Goal: Task Accomplishment & Management: Manage account settings

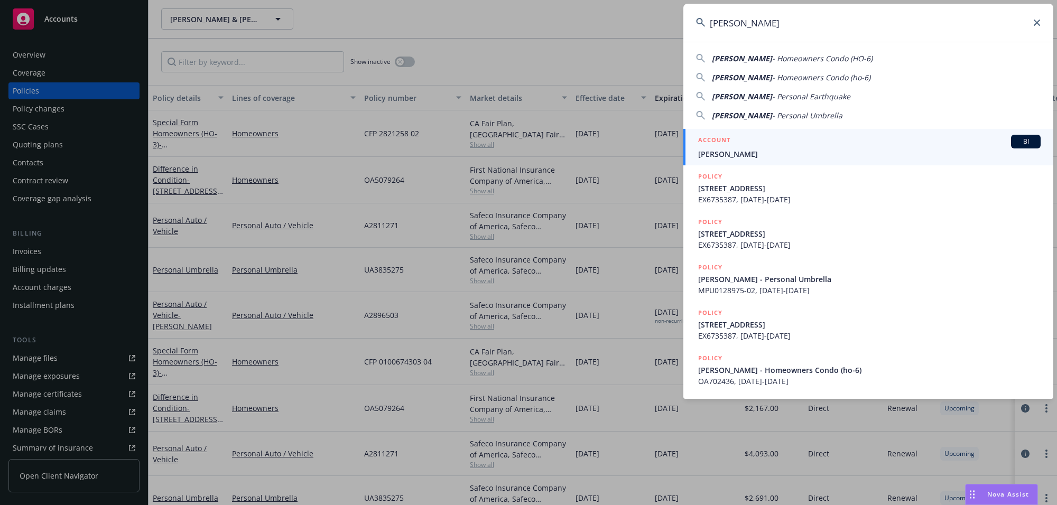
type input "[PERSON_NAME]"
click at [723, 146] on h5 "ACCOUNT" at bounding box center [714, 141] width 32 height 13
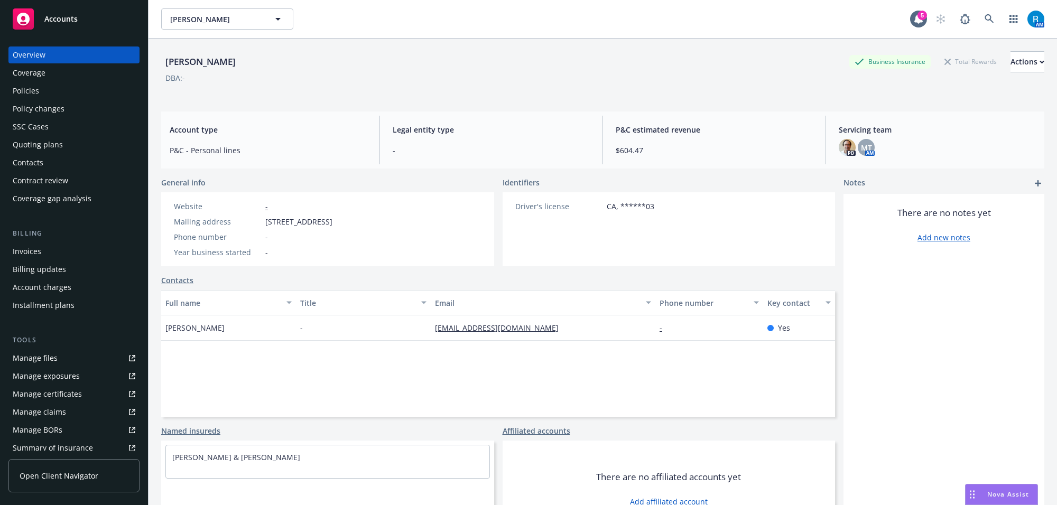
click at [45, 84] on div "Policies" at bounding box center [74, 90] width 123 height 17
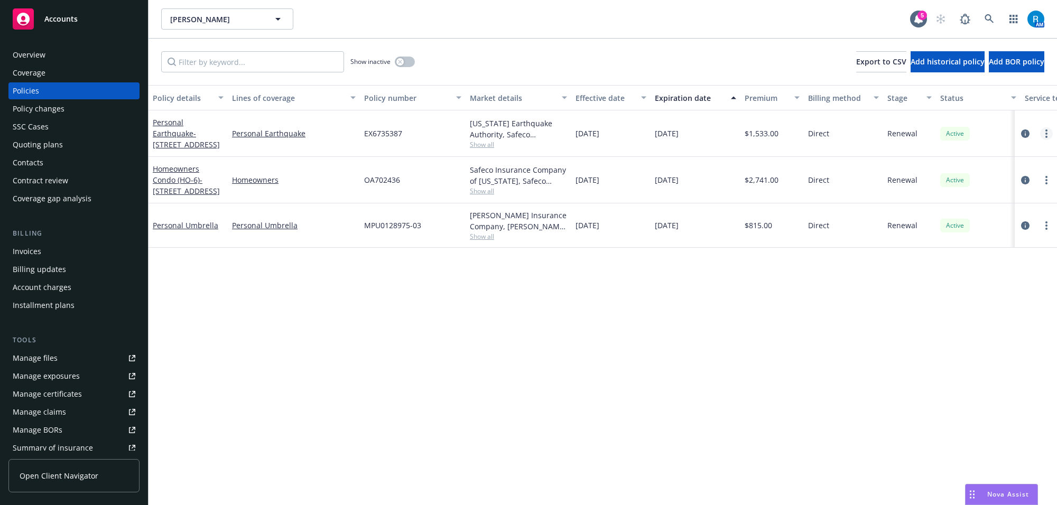
click at [1046, 133] on circle "more" at bounding box center [1047, 134] width 2 height 2
drag, startPoint x: 990, startPoint y: 181, endPoint x: 1014, endPoint y: 182, distance: 23.3
click at [990, 181] on link "Renew with incumbent" at bounding box center [991, 176] width 124 height 21
select select "12"
select select "CA"
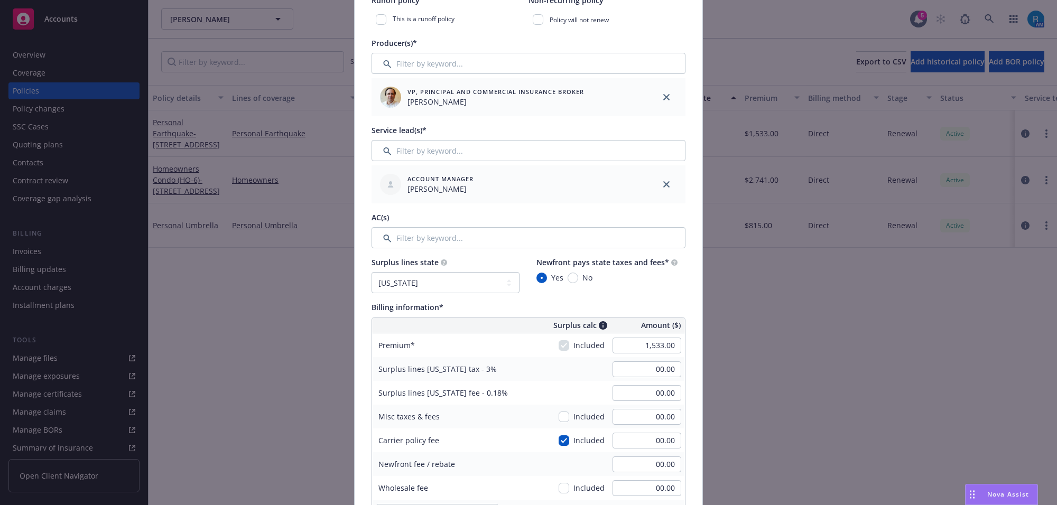
scroll to position [529, 0]
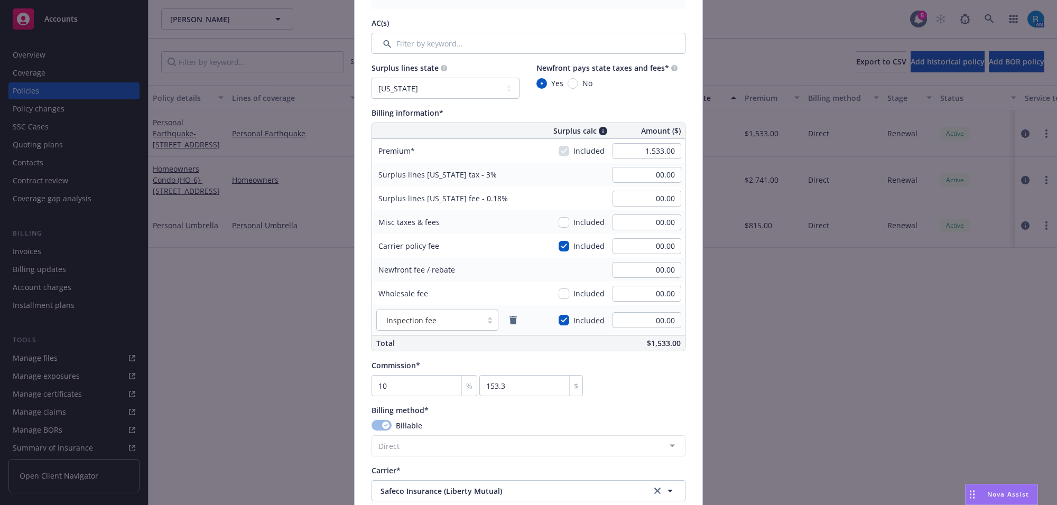
click at [616, 142] on div "1,533.00" at bounding box center [647, 151] width 76 height 23
click at [659, 152] on input "1,533.00" at bounding box center [647, 151] width 69 height 16
type input "1,702.00"
type input "51.06"
type input "3.06"
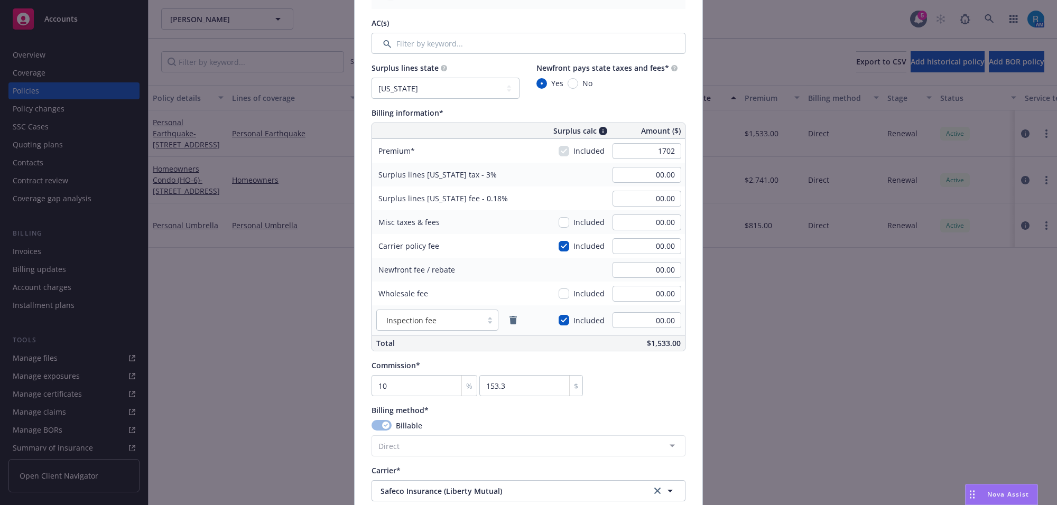
type input "170.2"
click at [679, 169] on div "51.06" at bounding box center [647, 174] width 76 height 23
click at [652, 173] on input "51.06" at bounding box center [647, 175] width 69 height 16
type input "00.00"
click at [651, 197] on input "3.06" at bounding box center [647, 199] width 69 height 16
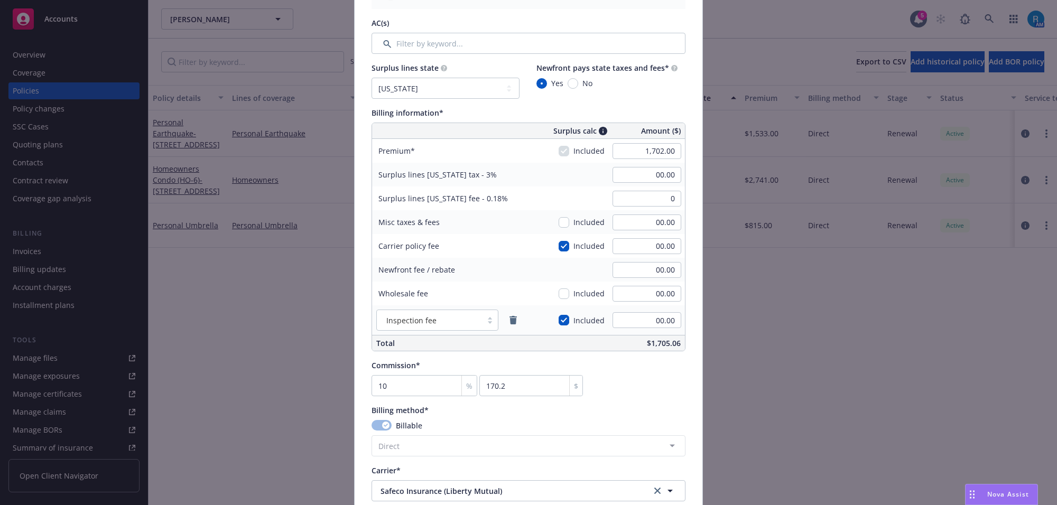
type input "00.00"
drag, startPoint x: 575, startPoint y: 186, endPoint x: 572, endPoint y: 180, distance: 6.2
click at [572, 181] on div "Surplus lines [US_STATE] tax - 3% 00.00" at bounding box center [528, 175] width 313 height 24
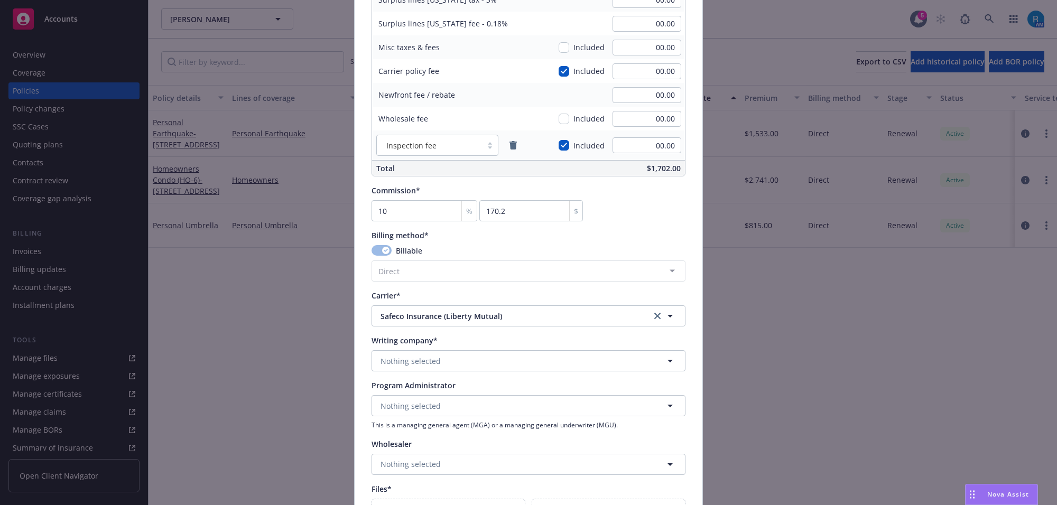
scroll to position [727, 0]
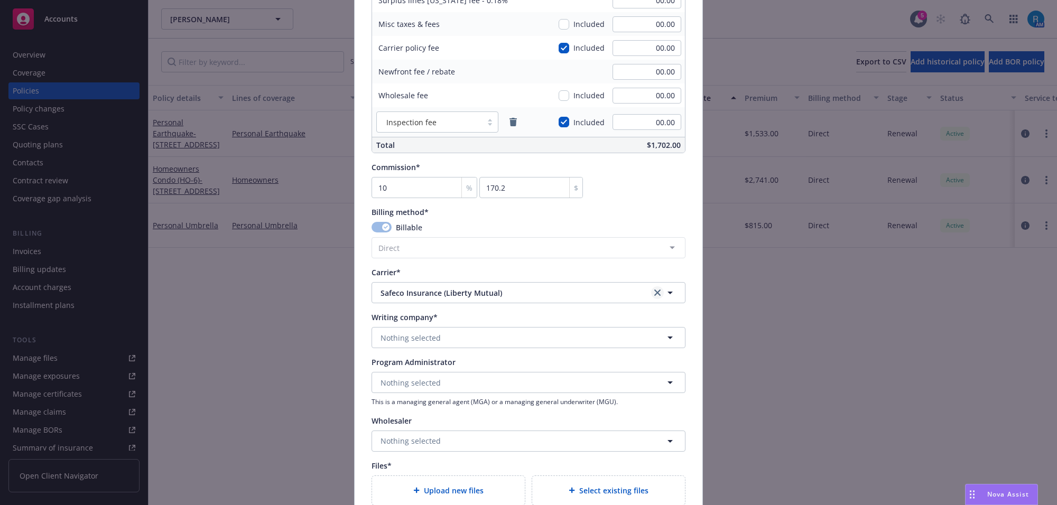
click at [651, 293] on link "clear selection" at bounding box center [657, 293] width 13 height 13
click at [448, 330] on button "Nothing selected" at bounding box center [529, 337] width 314 height 21
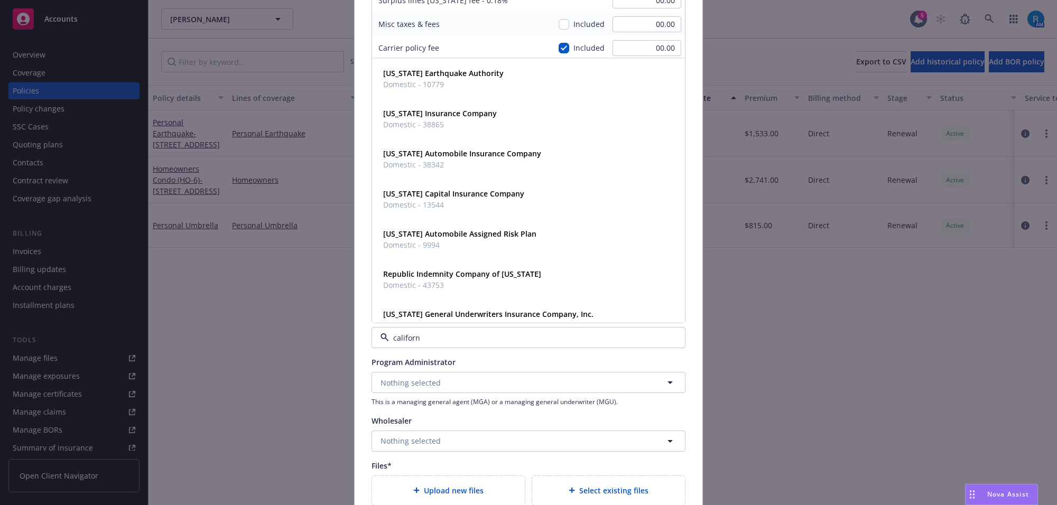
type input "californi"
click at [424, 71] on strong "[US_STATE] Earthquake Authority" at bounding box center [443, 73] width 121 height 10
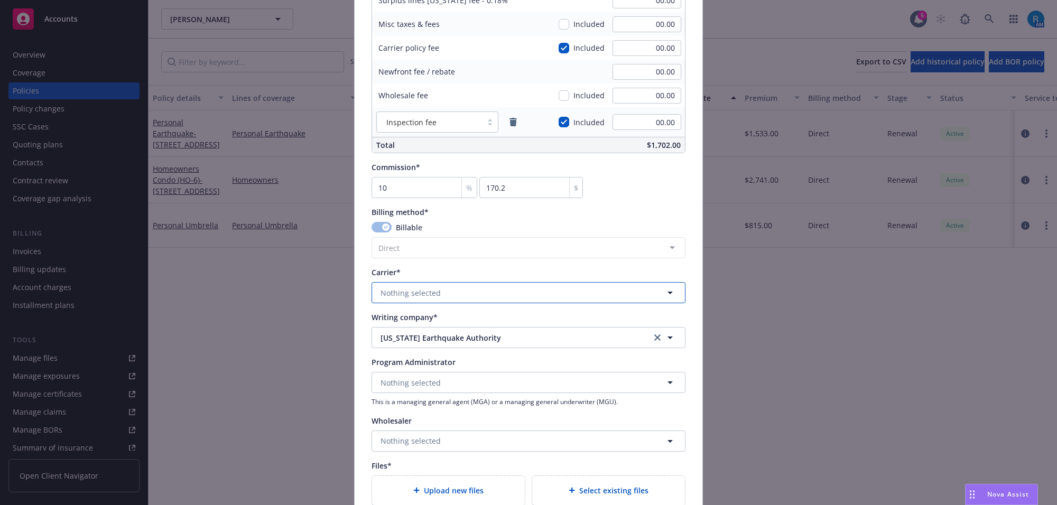
click at [412, 295] on span "Nothing selected" at bounding box center [411, 293] width 60 height 11
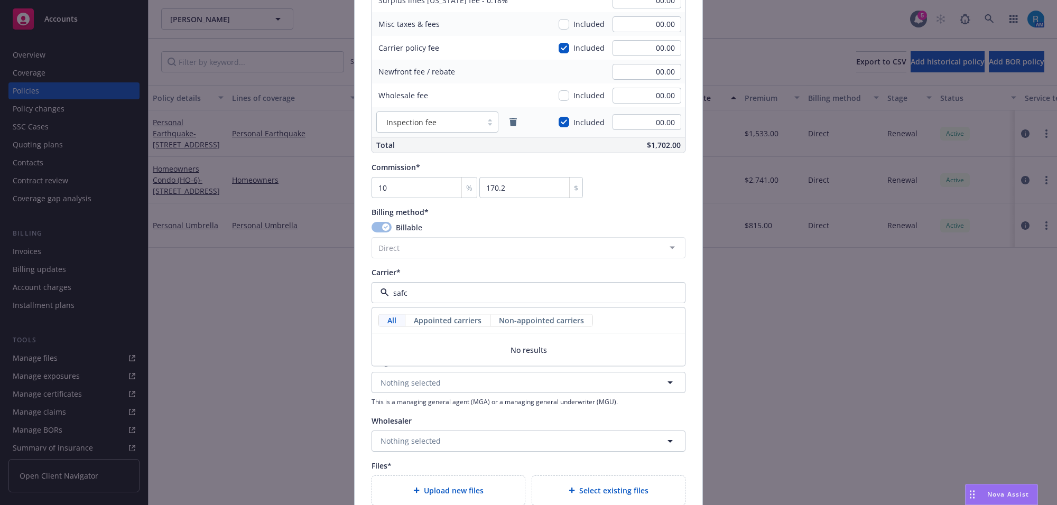
type input "saf"
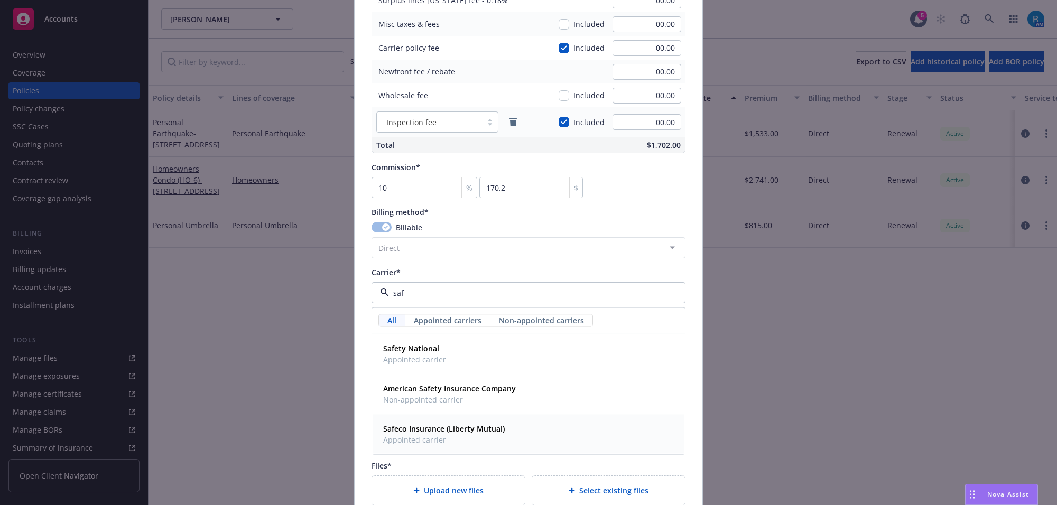
click at [426, 435] on span "Safeco Insurance (Liberty Mutual)" at bounding box center [444, 428] width 122 height 11
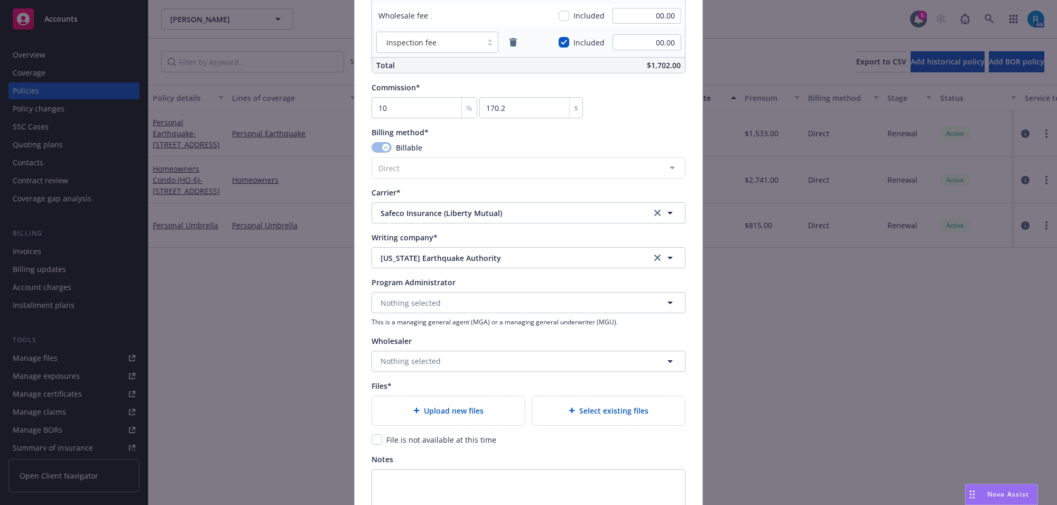
scroll to position [925, 0]
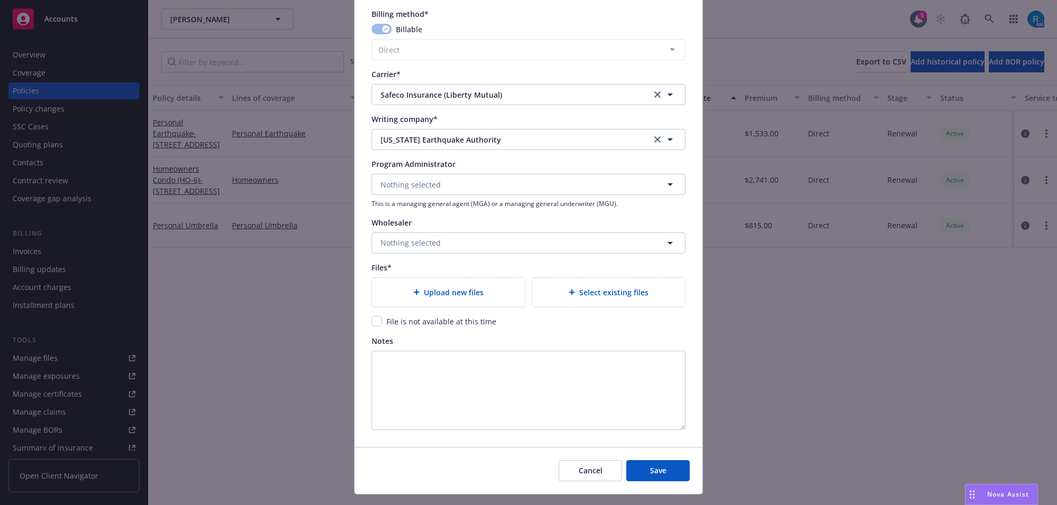
click at [406, 297] on div "Upload new files" at bounding box center [449, 293] width 136 height 12
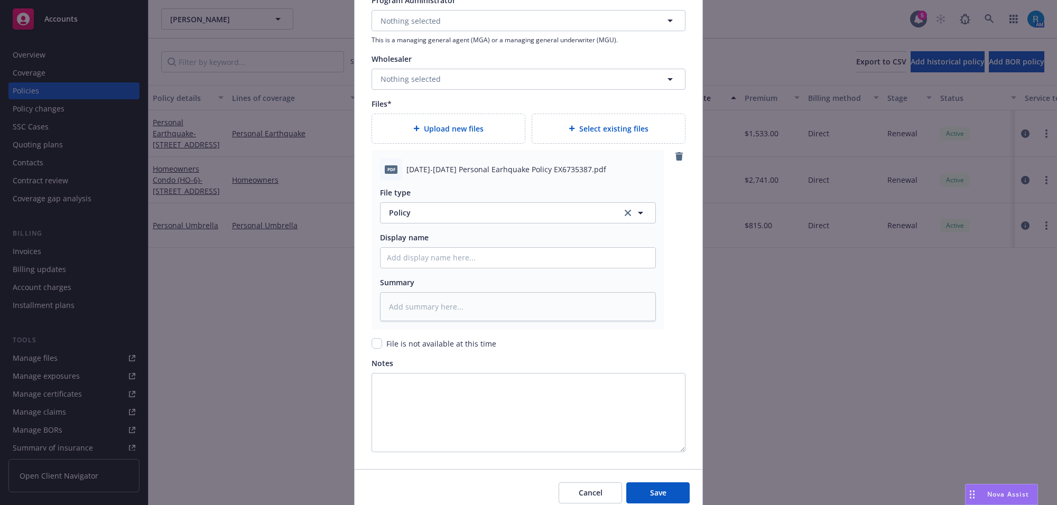
scroll to position [1135, 0]
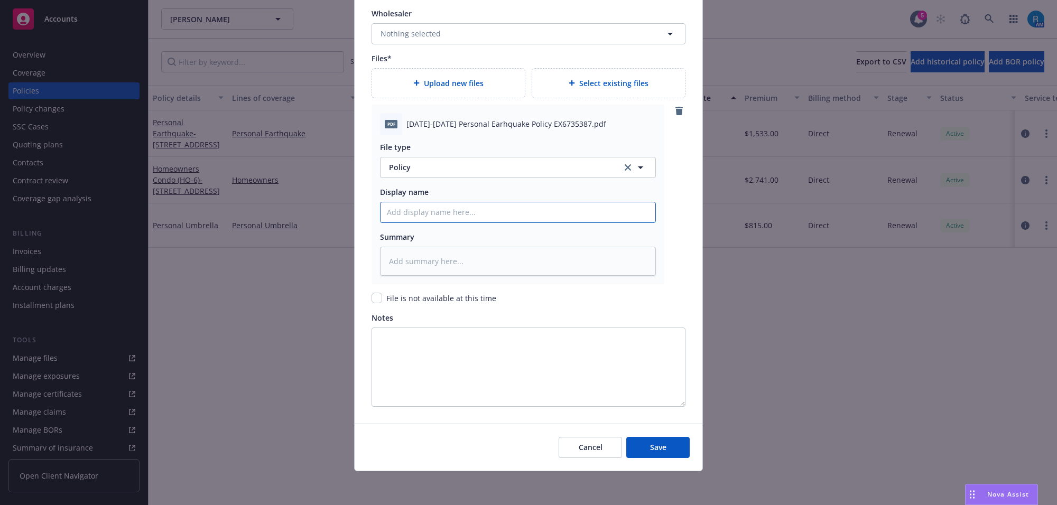
click at [414, 207] on input "Policy display name" at bounding box center [518, 212] width 275 height 20
paste input "[DATE]-[DATE] Personal Earhquake Policy EX6735387"
type textarea "x"
click at [464, 216] on input "[DATE]-[DATE] Personal Earhquake Policy EX6735387" at bounding box center [518, 212] width 275 height 20
type input "[DATE]-[DATE] Personal Earhquake Policy EX6735387"
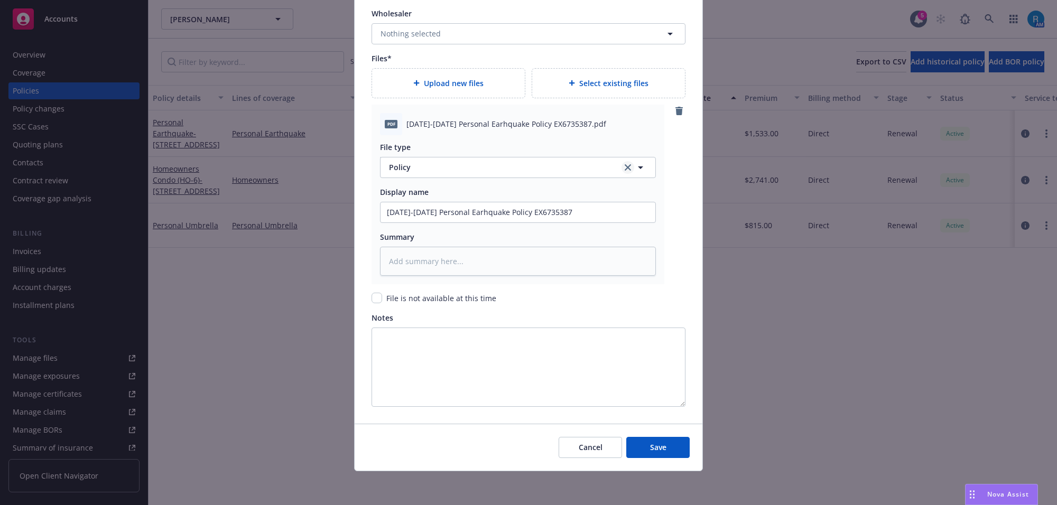
click at [625, 165] on icon "clear selection" at bounding box center [628, 167] width 6 height 6
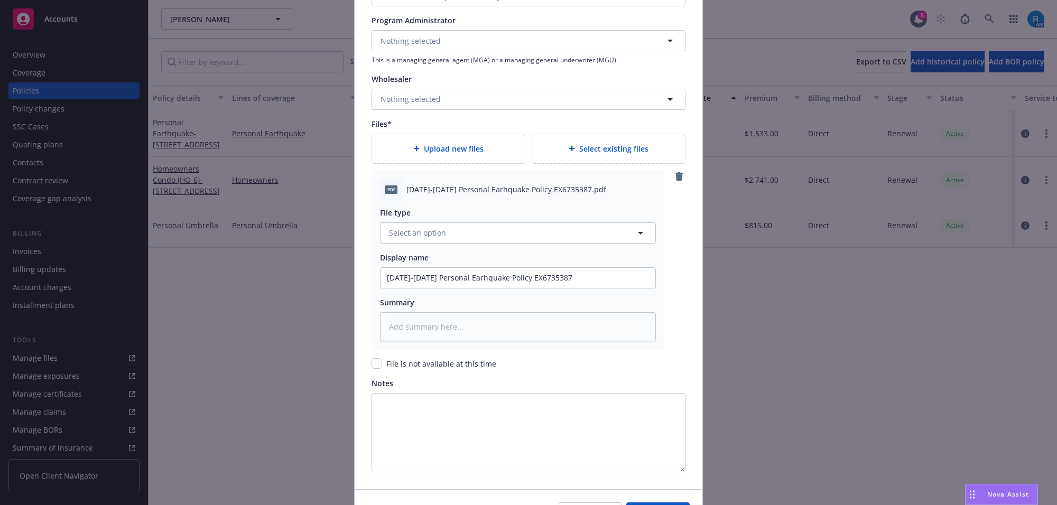
click at [676, 178] on icon "remove" at bounding box center [679, 176] width 8 height 8
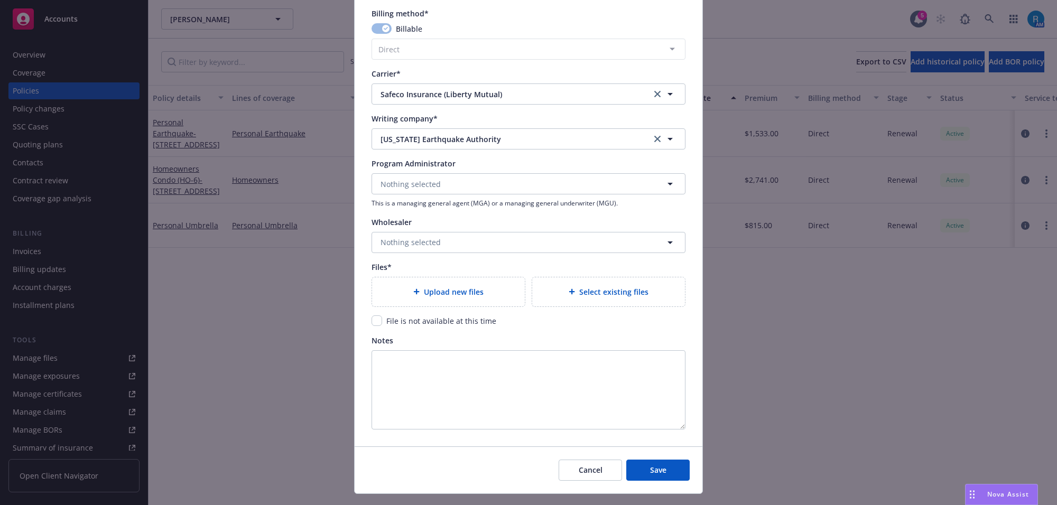
scroll to position [949, 0]
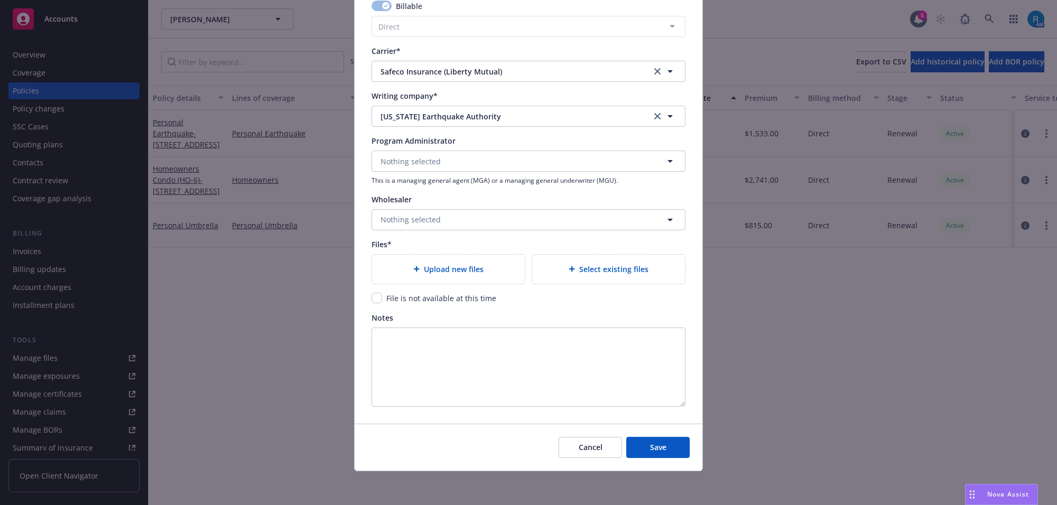
click at [424, 264] on span "Upload new files" at bounding box center [454, 269] width 60 height 11
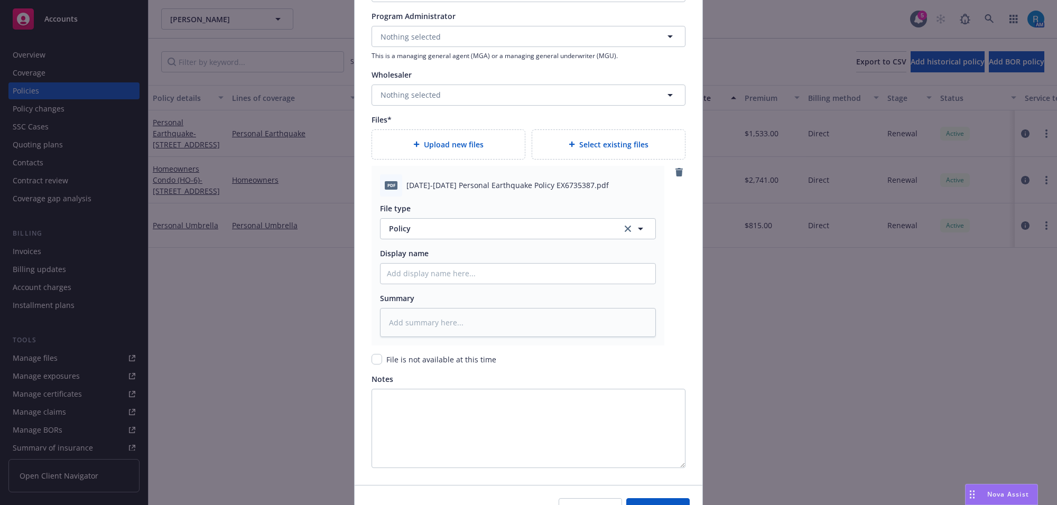
scroll to position [1135, 0]
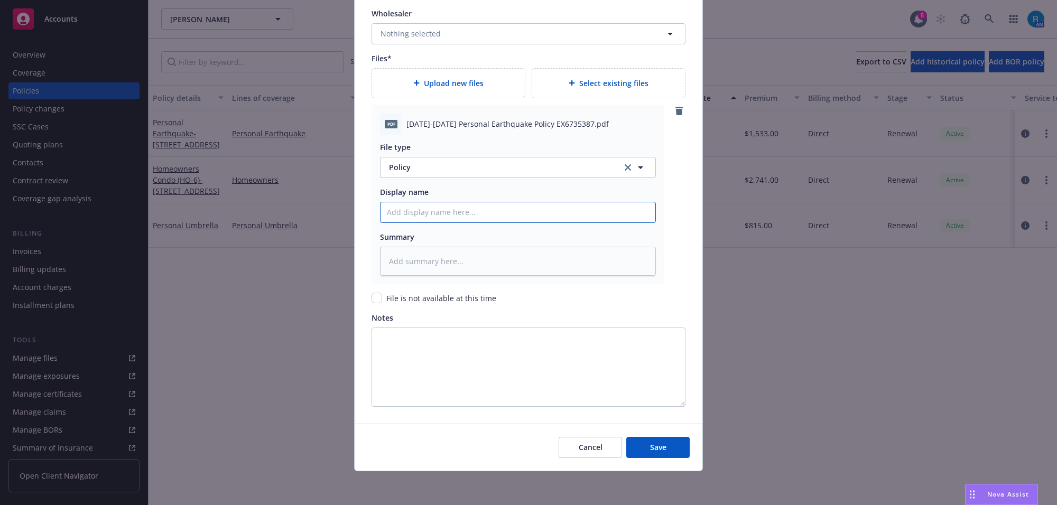
click at [413, 217] on input "Policy display name" at bounding box center [518, 212] width 275 height 20
paste input "[DATE]-[DATE] Personal Earthquake Policy EX6735387"
type textarea "x"
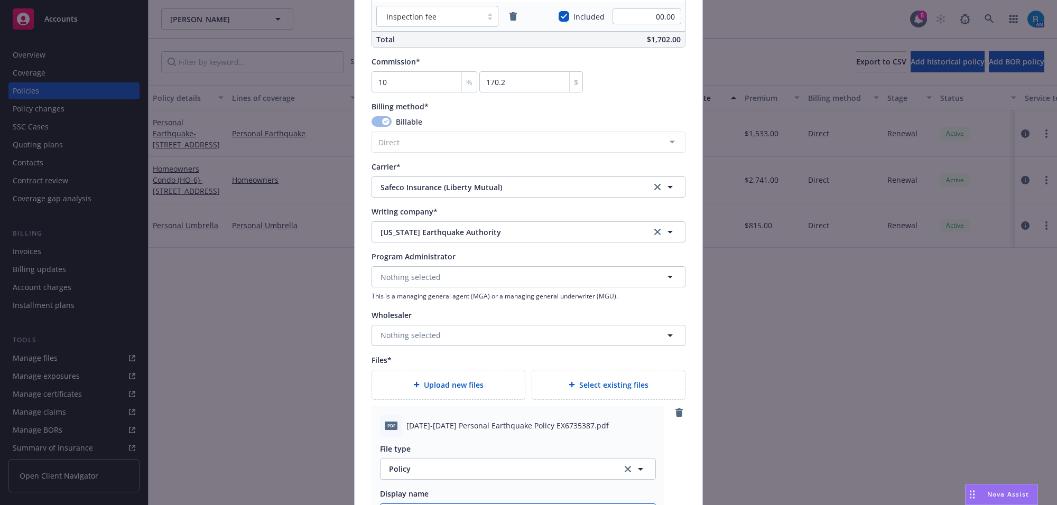
scroll to position [739, 0]
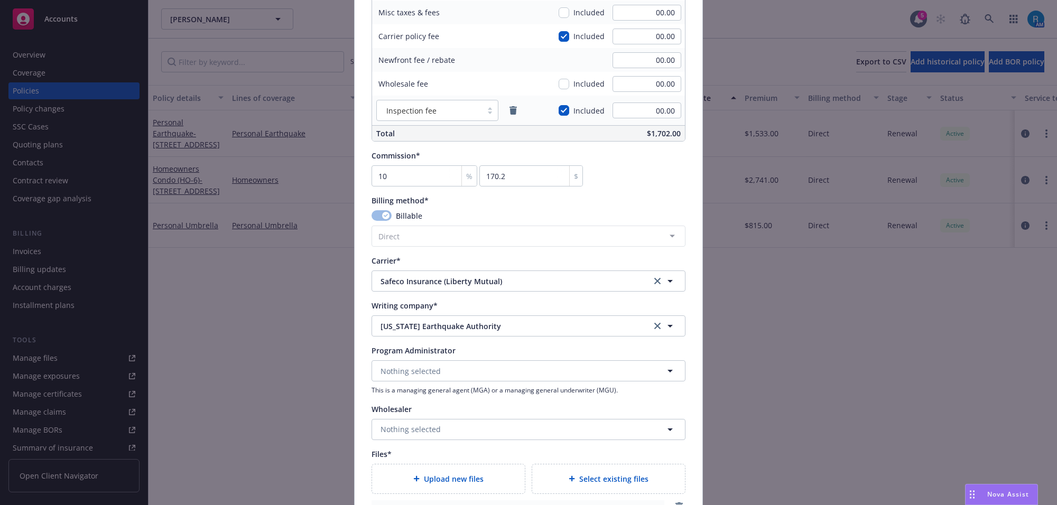
type input "[DATE]-[DATE] Personal Earthquake Policy EX6735387"
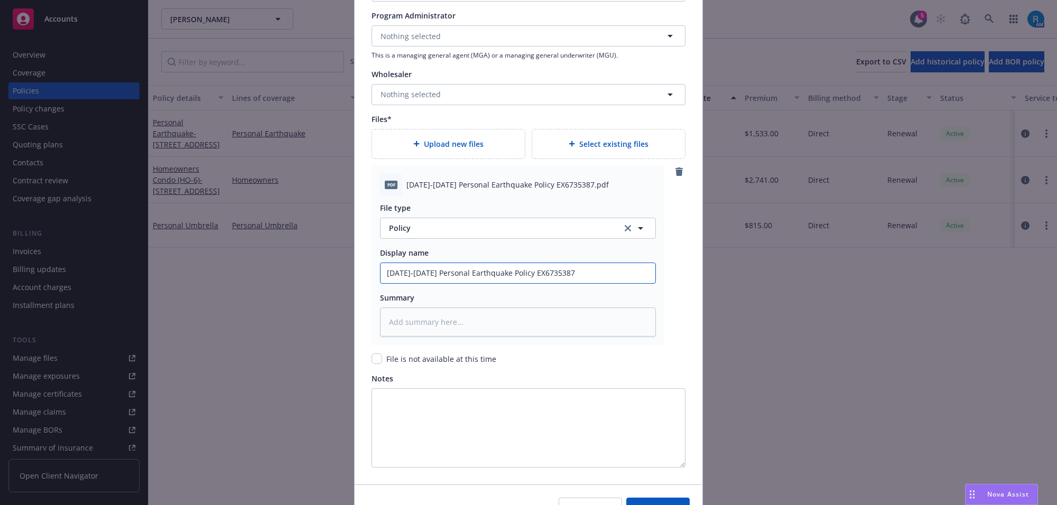
scroll to position [1135, 0]
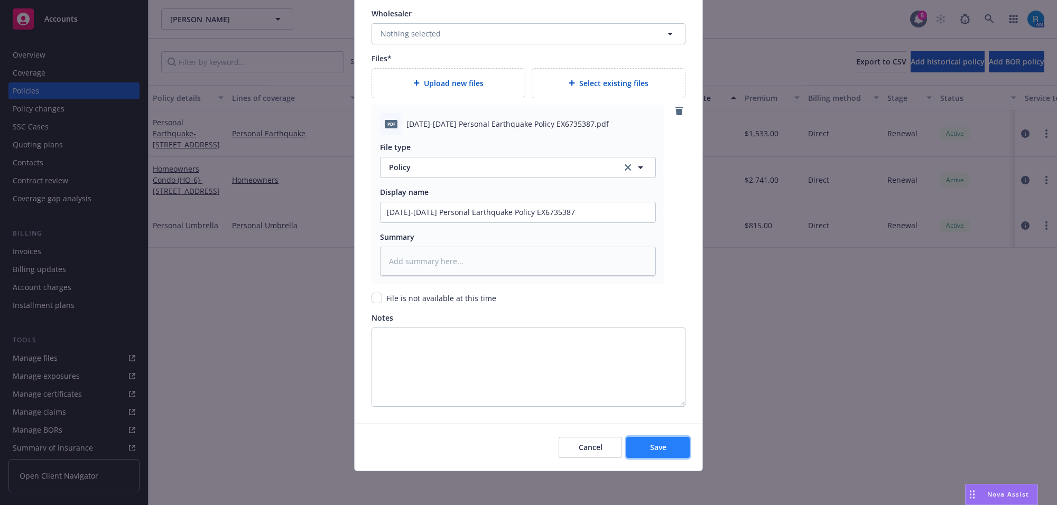
click at [647, 441] on button "Save" at bounding box center [658, 447] width 63 height 21
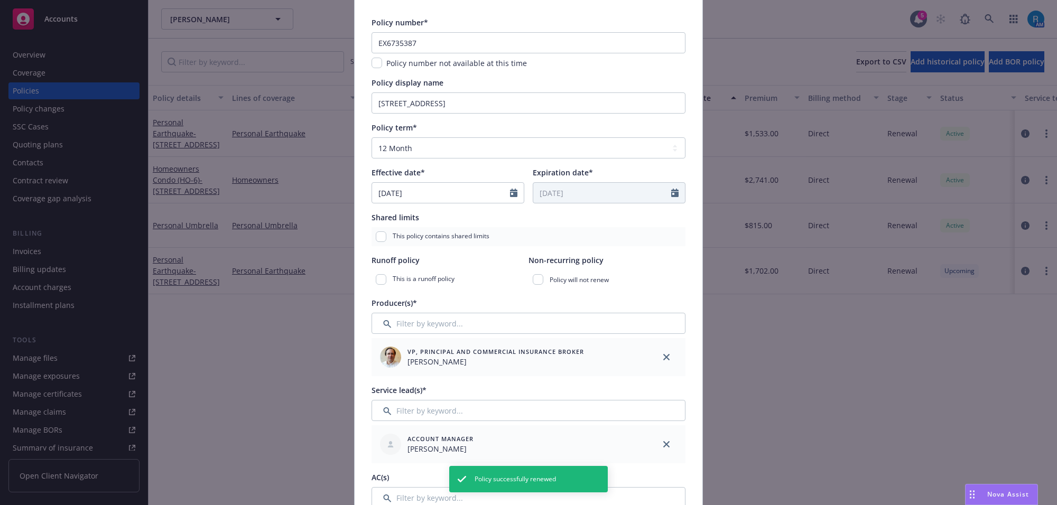
scroll to position [0, 0]
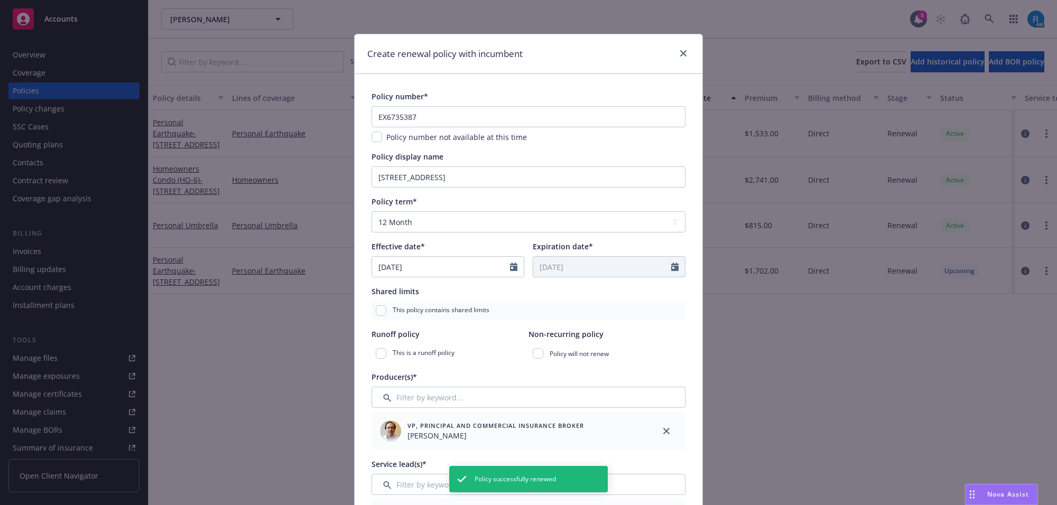
type textarea "x"
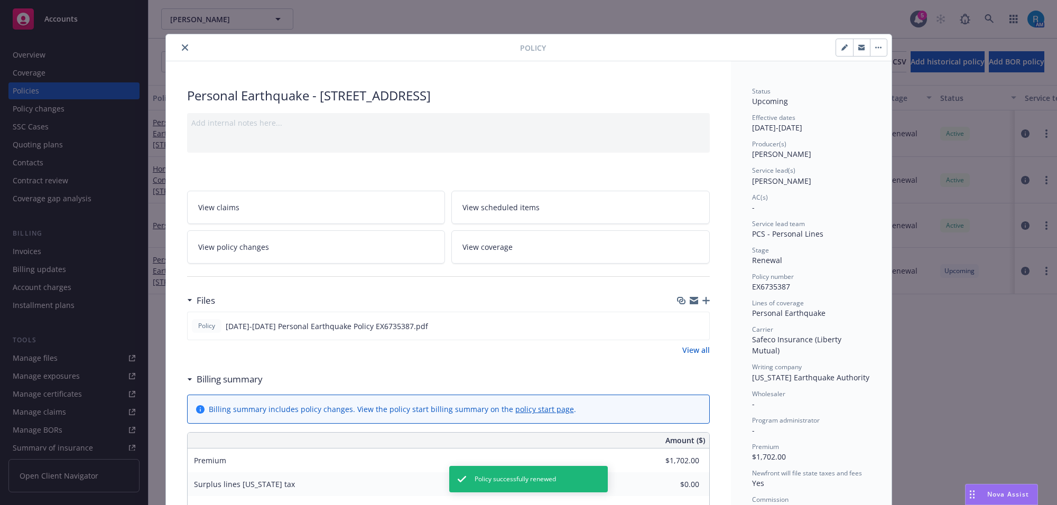
click at [182, 47] on icon "close" at bounding box center [185, 47] width 6 height 6
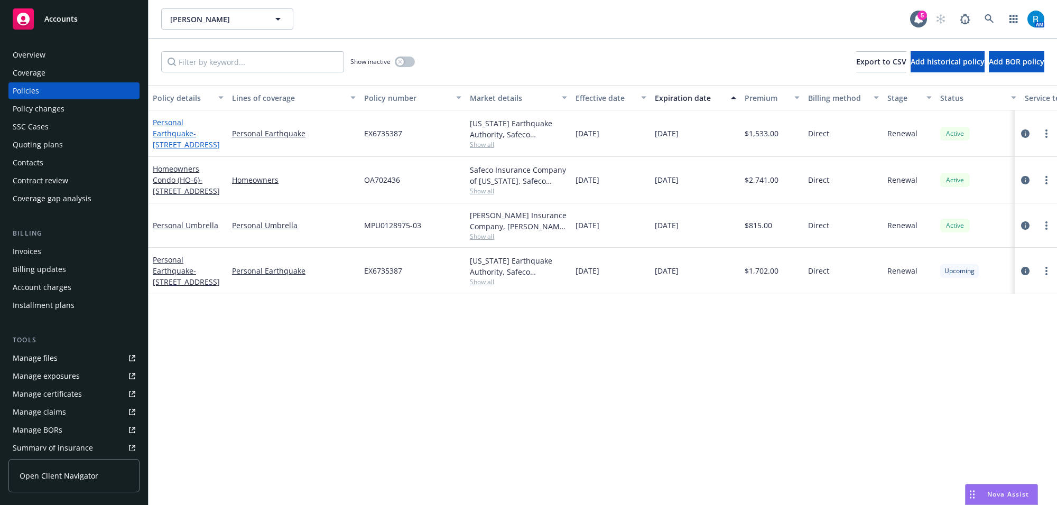
click at [160, 130] on link "Personal Earthquake - [STREET_ADDRESS]" at bounding box center [186, 133] width 67 height 32
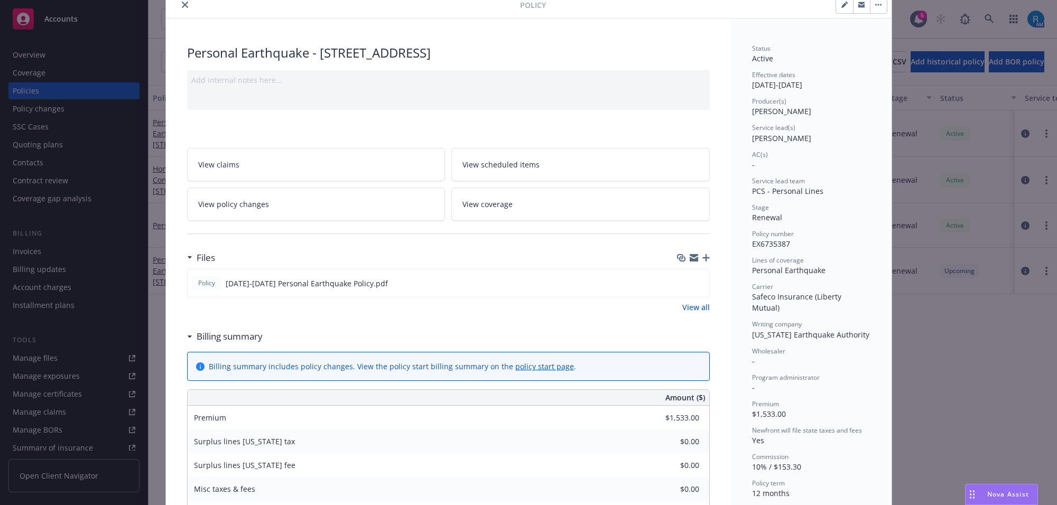
scroll to position [66, 0]
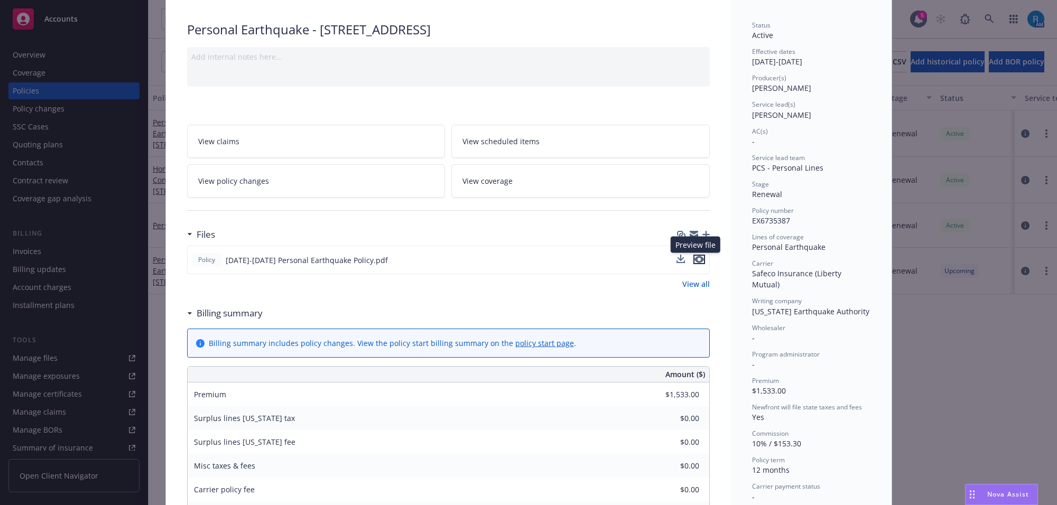
click at [695, 257] on icon "preview file" at bounding box center [700, 259] width 10 height 7
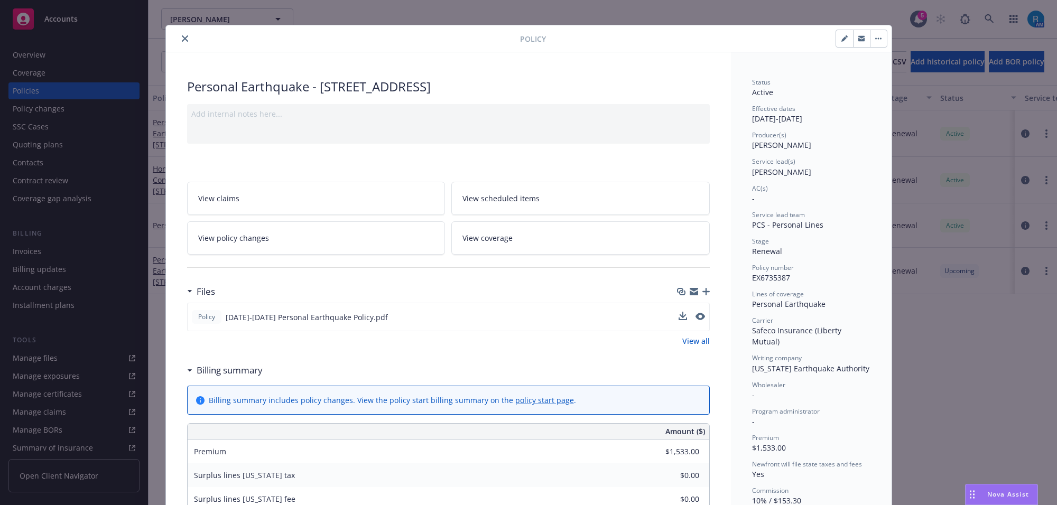
scroll to position [0, 0]
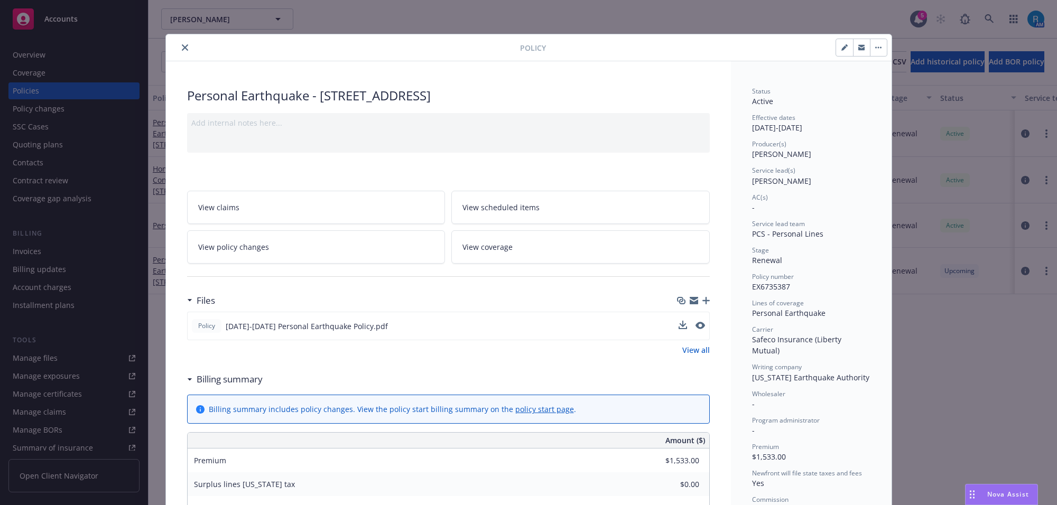
click at [179, 43] on button "close" at bounding box center [185, 47] width 13 height 13
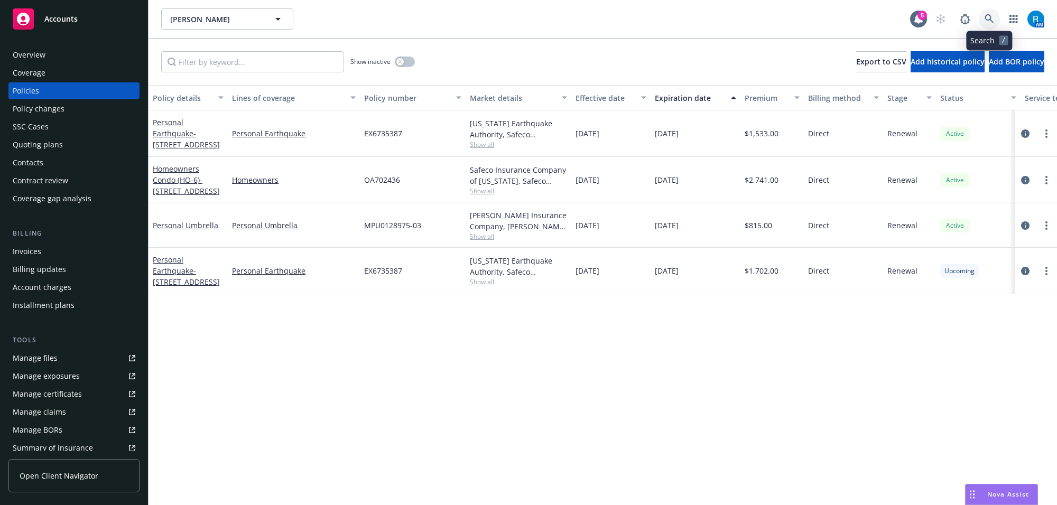
click at [989, 19] on icon at bounding box center [990, 19] width 10 height 10
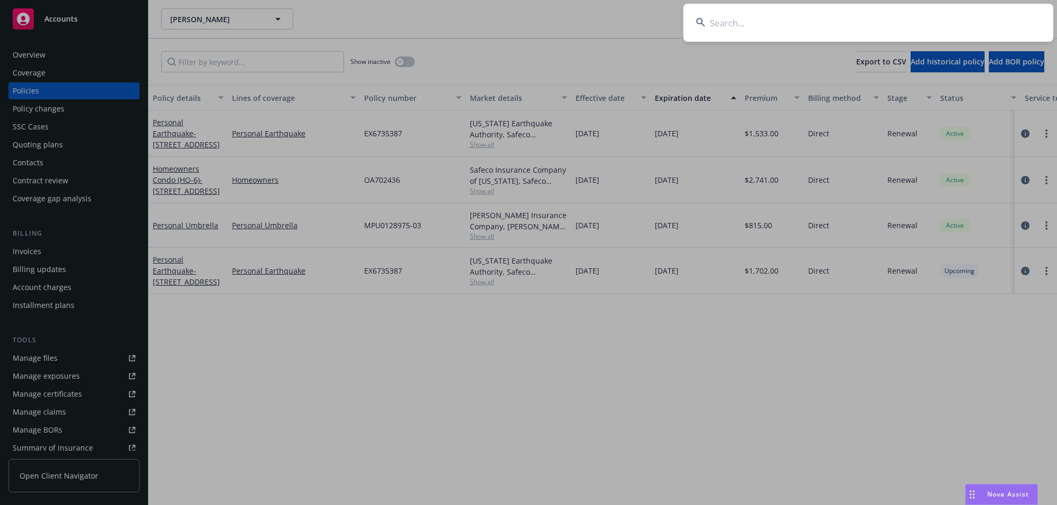
type input "[PERSON_NAME]"
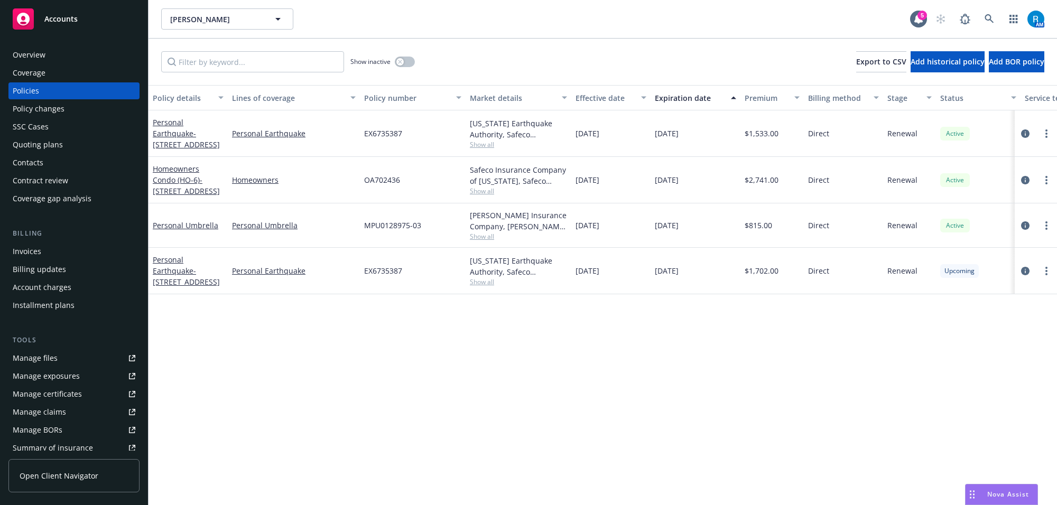
click at [62, 59] on div "Overview" at bounding box center [74, 55] width 123 height 17
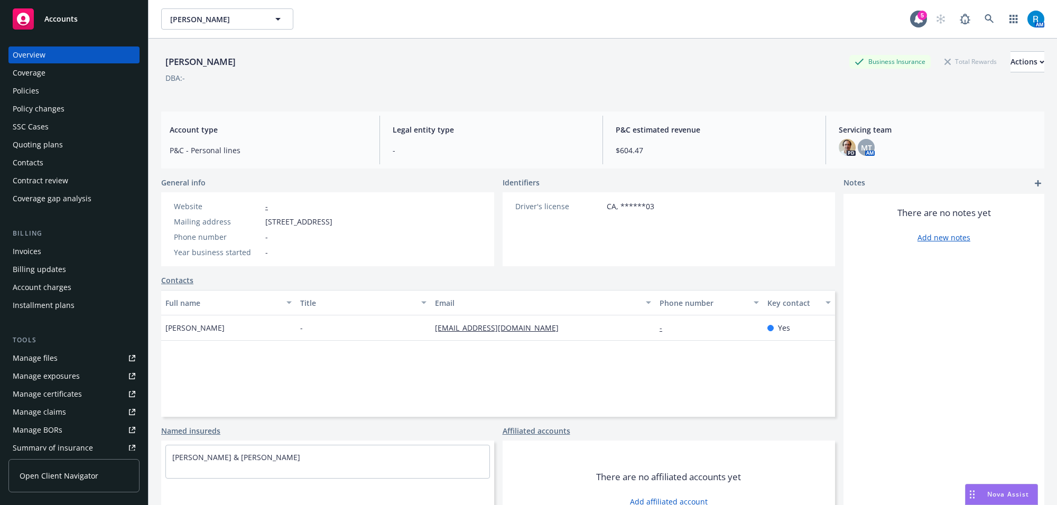
drag, startPoint x: 160, startPoint y: 64, endPoint x: 285, endPoint y: 71, distance: 125.5
click at [287, 70] on div "[PERSON_NAME] Business Insurance Total Rewards Actions DBA: - Account type P&C …" at bounding box center [603, 291] width 909 height 505
copy div "[PERSON_NAME]"
click at [34, 83] on div "Policies" at bounding box center [26, 90] width 26 height 17
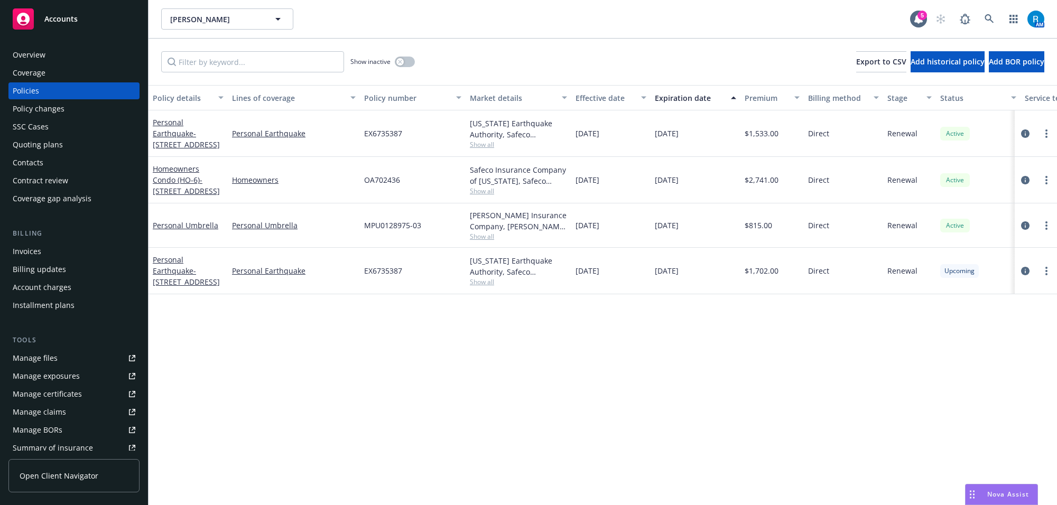
click at [386, 182] on span "OA702436" at bounding box center [382, 179] width 36 height 11
copy span "OA702436"
click at [1046, 179] on icon "more" at bounding box center [1047, 180] width 2 height 8
click at [982, 228] on link "Renew with incumbent" at bounding box center [991, 223] width 124 height 21
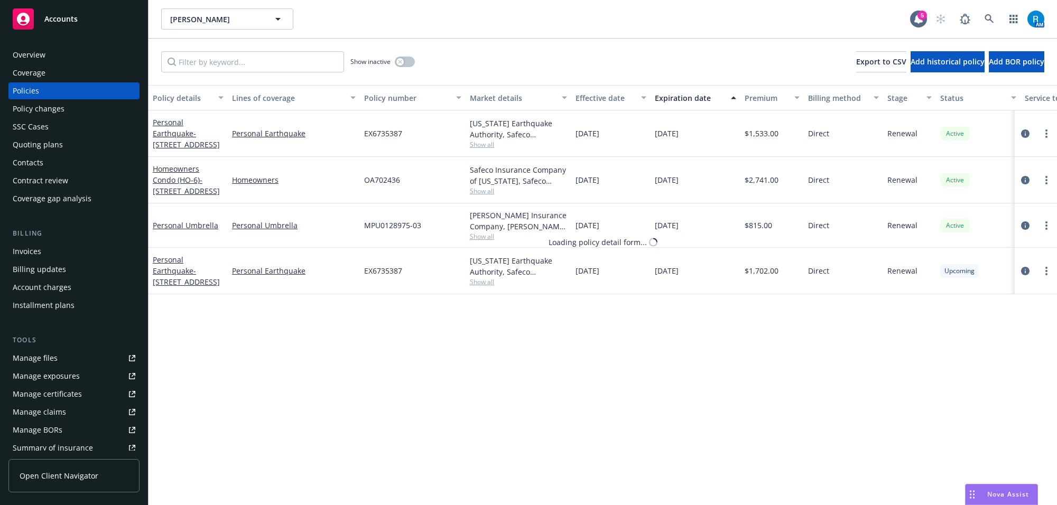
select select "12"
select select "CA"
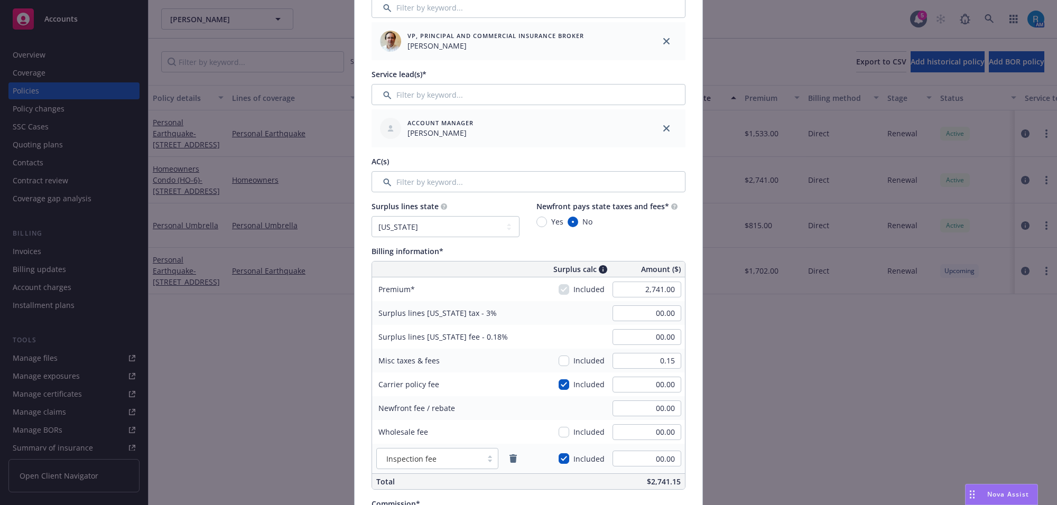
scroll to position [463, 0]
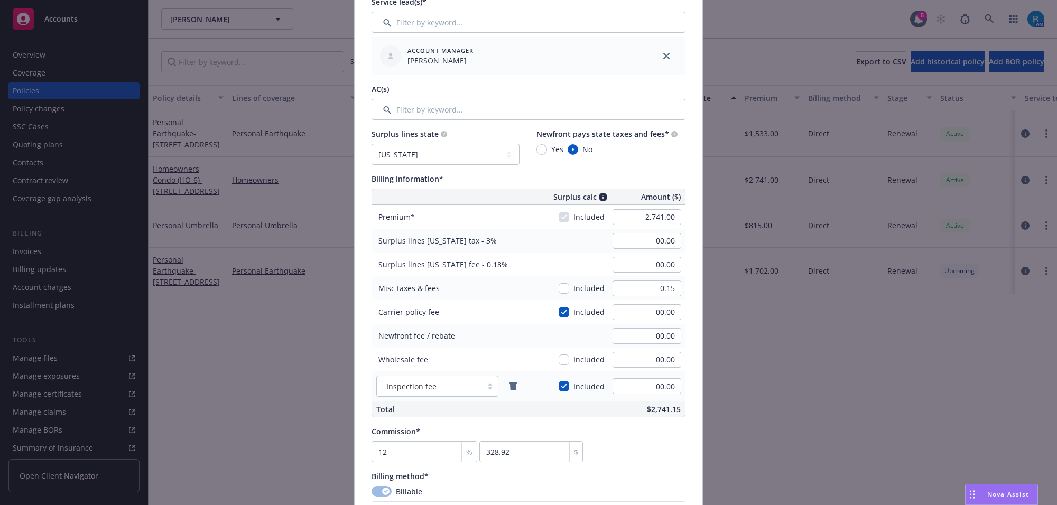
click at [646, 227] on div "2,741.00" at bounding box center [647, 217] width 76 height 23
click at [640, 217] on input "2,741.00" at bounding box center [647, 217] width 69 height 16
type input "2,994.00"
type input "89.82"
type input "5.39"
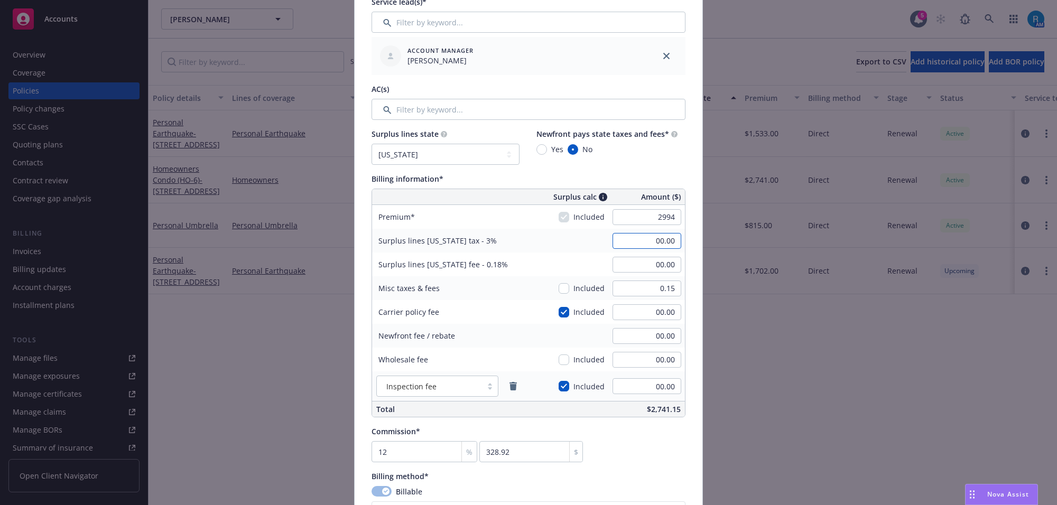
type input "359.28"
click at [639, 241] on input "89.82" at bounding box center [647, 241] width 69 height 16
type input "00.00"
click at [643, 268] on input "5.39" at bounding box center [647, 265] width 69 height 16
type input "00.00"
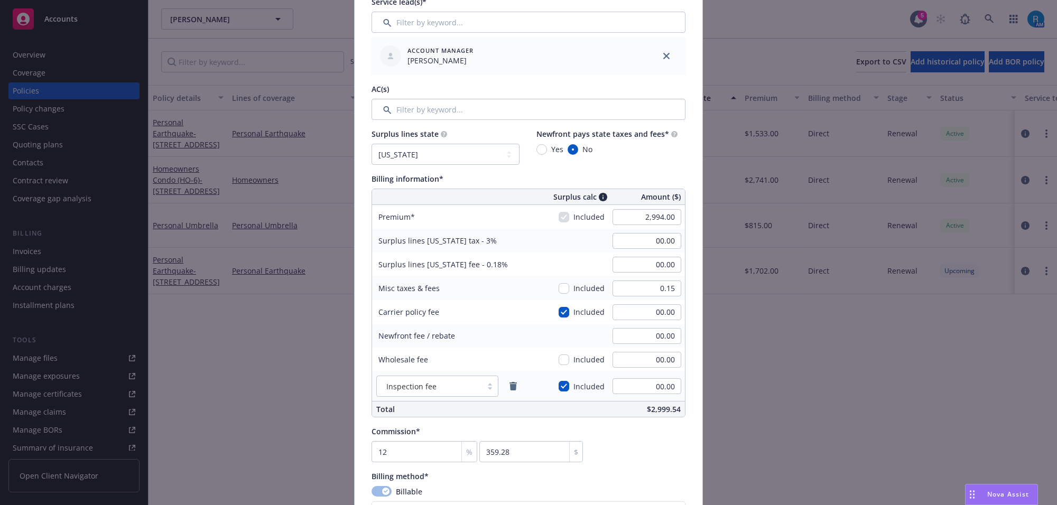
click at [546, 255] on div "Surplus lines [US_STATE] fee - 0.18% 00.00" at bounding box center [528, 265] width 313 height 24
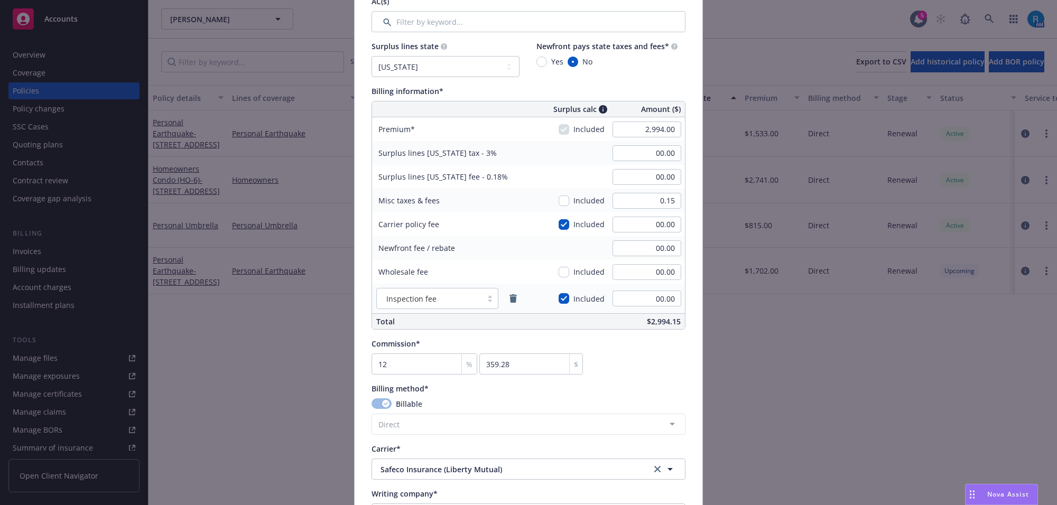
scroll to position [727, 0]
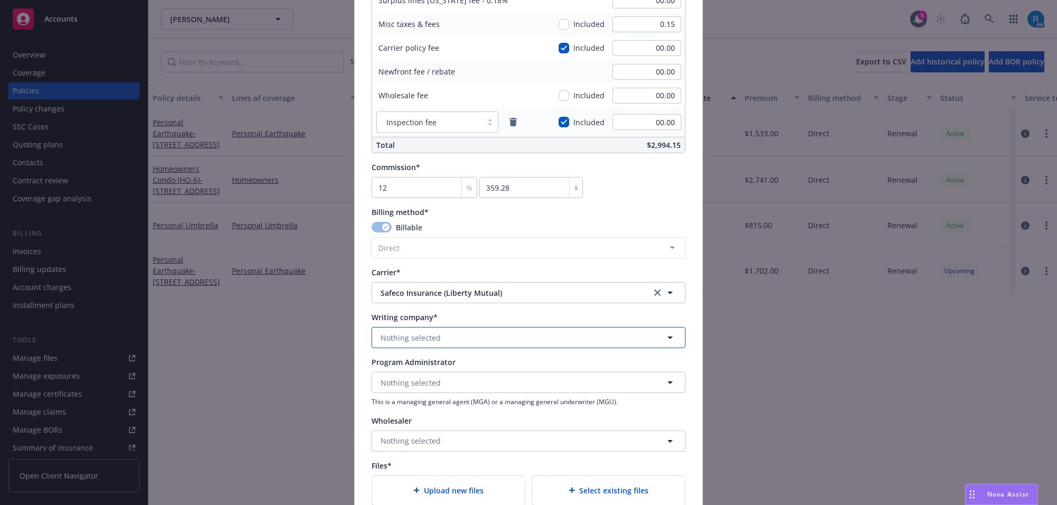
click at [441, 337] on button "Nothing selected" at bounding box center [529, 337] width 314 height 21
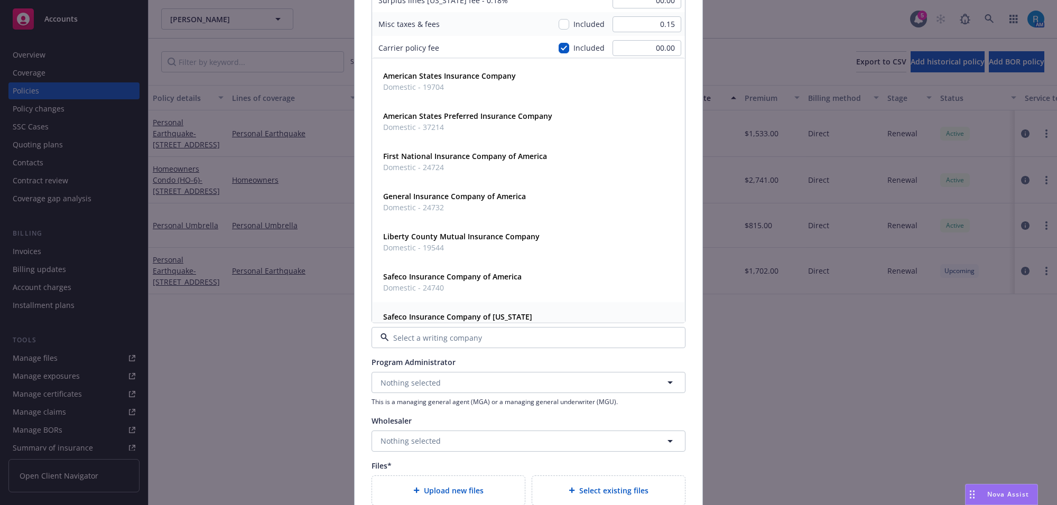
scroll to position [57, 0]
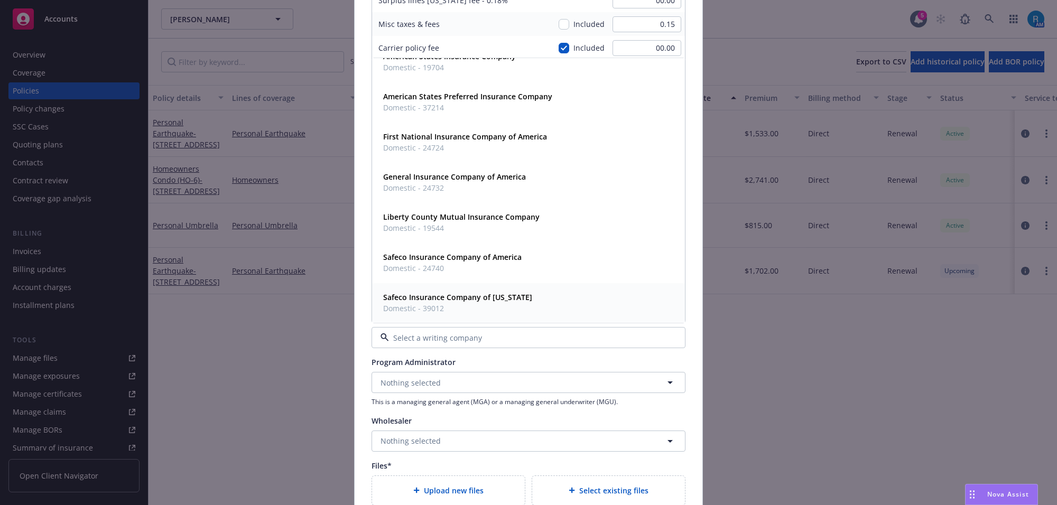
click at [427, 292] on strong "Safeco Insurance Company of [US_STATE]" at bounding box center [457, 297] width 149 height 10
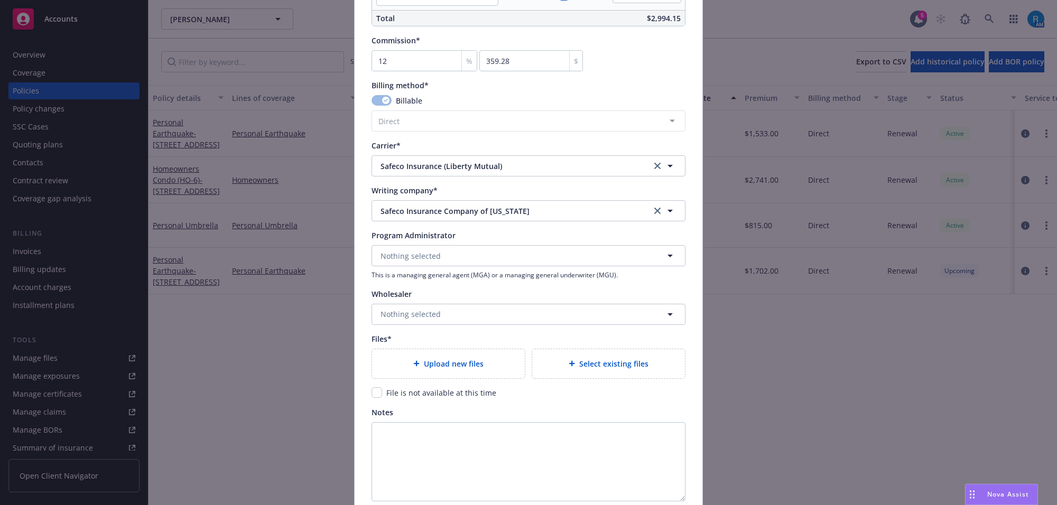
scroll to position [949, 0]
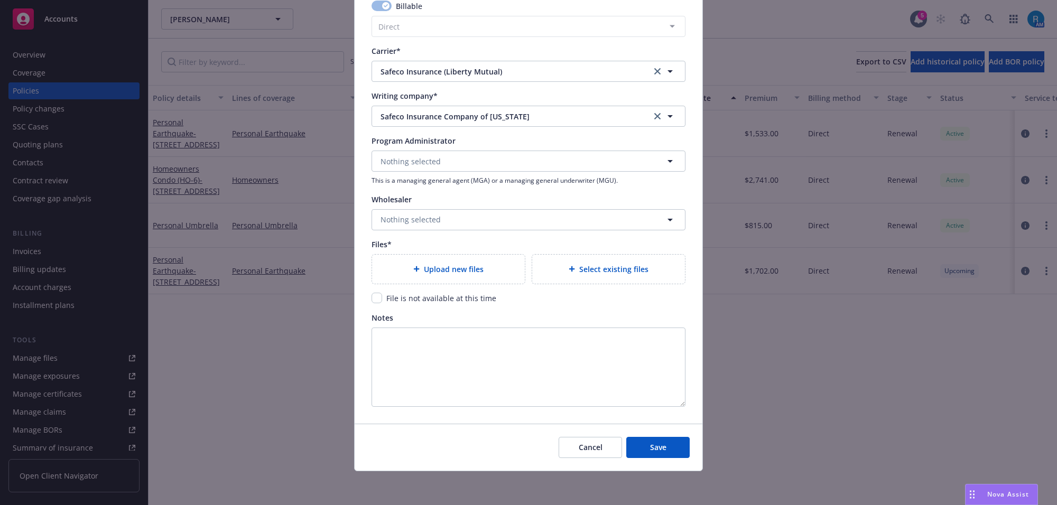
click at [404, 267] on div "Upload new files" at bounding box center [449, 269] width 136 height 12
click at [431, 264] on span "Upload new files" at bounding box center [454, 269] width 60 height 11
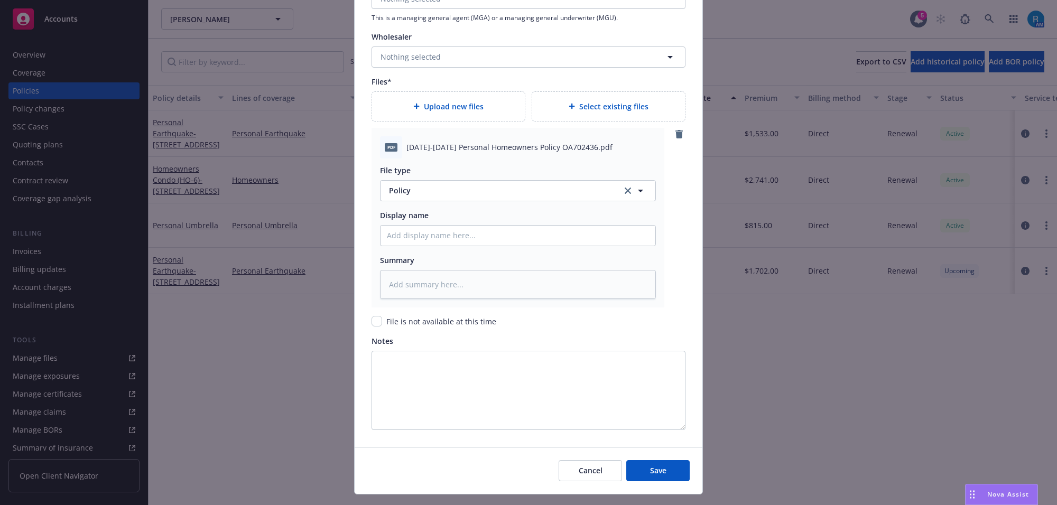
scroll to position [1135, 0]
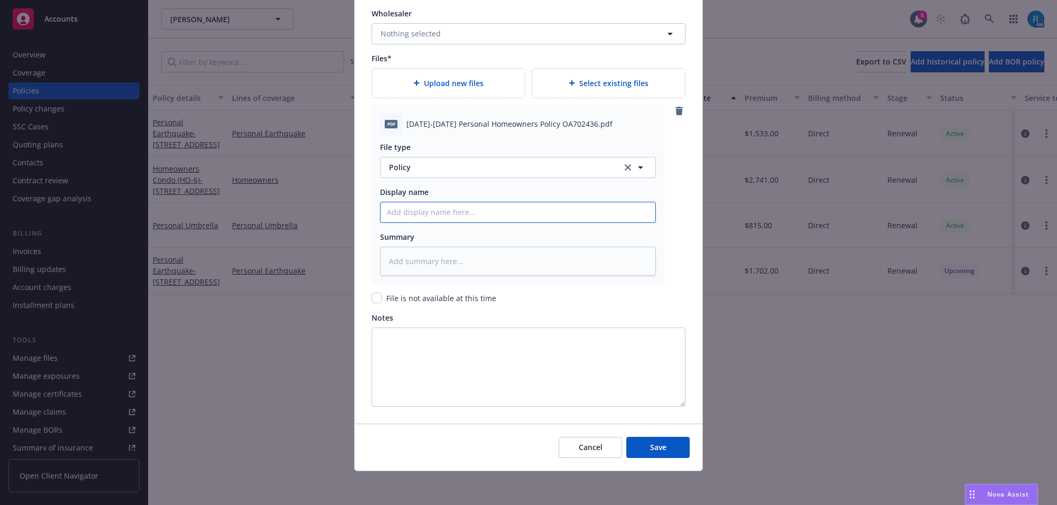
click at [397, 215] on input "Policy display name" at bounding box center [518, 212] width 275 height 20
paste input "[DATE]-[DATE] Personal Homeowners Policy OA702436"
type textarea "x"
type input "[DATE]-[DATE] Personal Homeowners Policy OA702436"
click at [650, 443] on span "Save" at bounding box center [658, 448] width 16 height 10
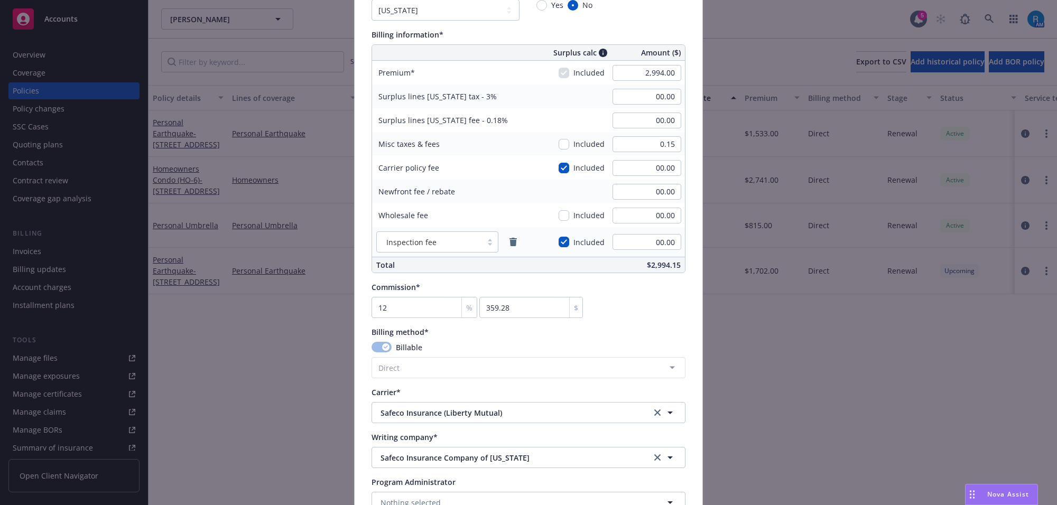
scroll to position [606, 0]
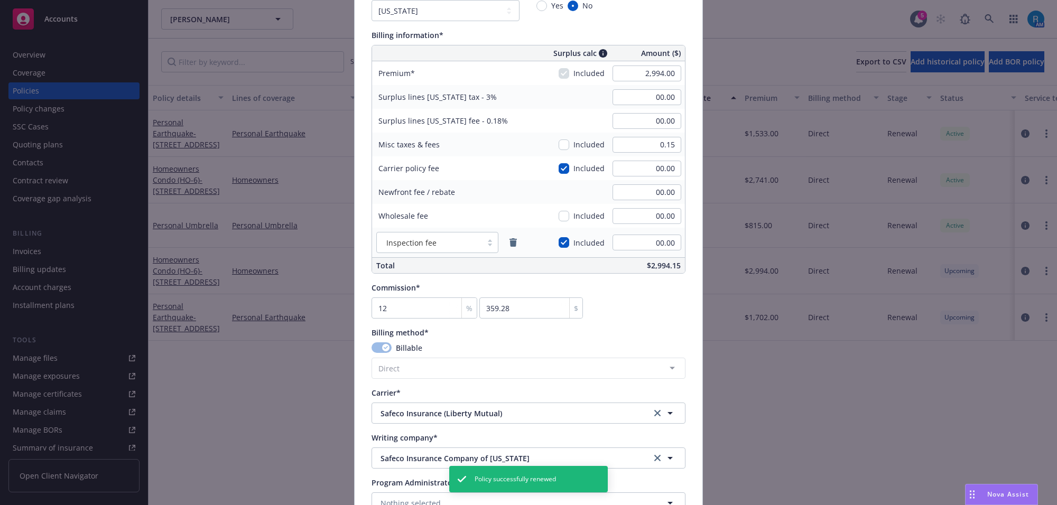
type textarea "x"
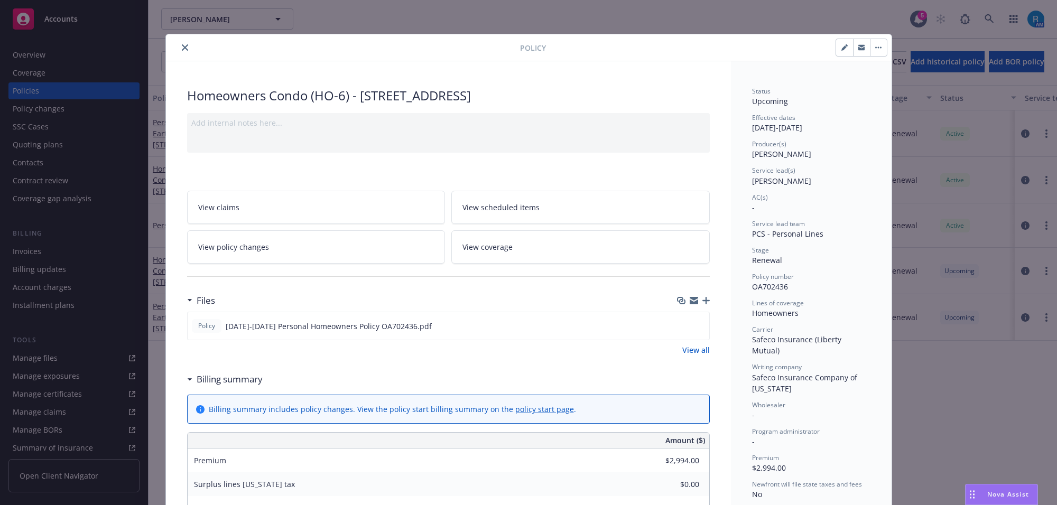
click at [182, 46] on icon "close" at bounding box center [185, 47] width 6 height 6
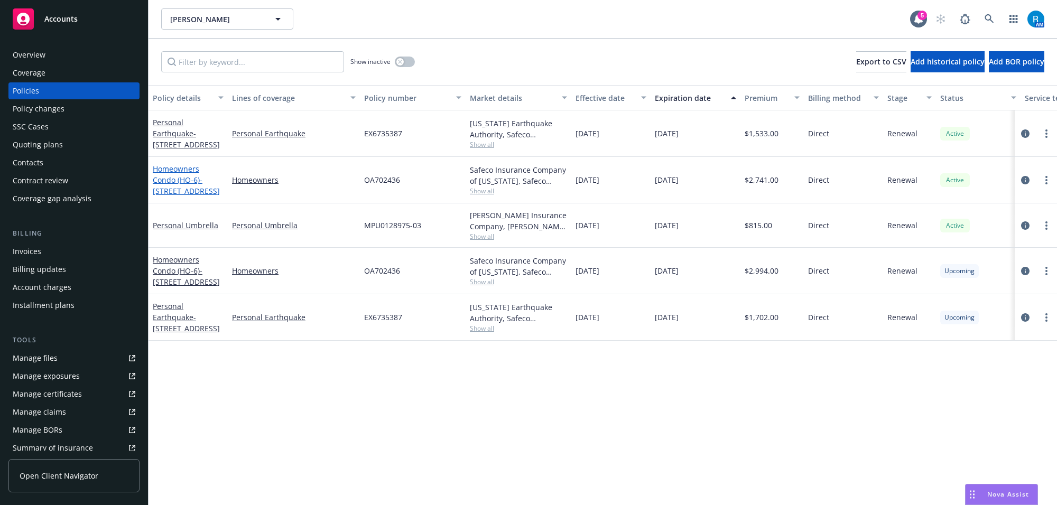
click at [175, 169] on link "Homeowners Condo (HO-6) - [STREET_ADDRESS]" at bounding box center [186, 180] width 67 height 32
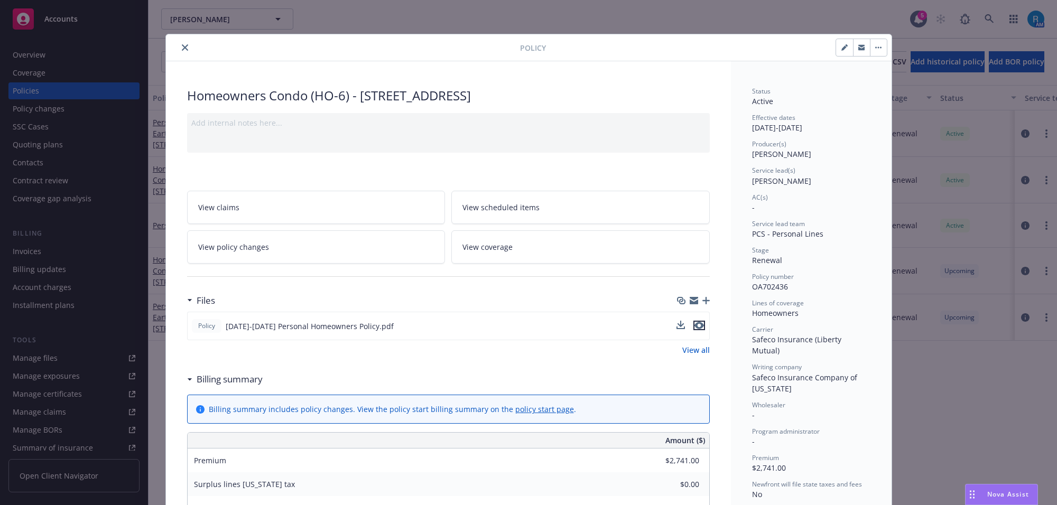
click at [696, 326] on icon "preview file" at bounding box center [700, 325] width 10 height 7
drag, startPoint x: 176, startPoint y: 48, endPoint x: 170, endPoint y: 48, distance: 5.8
click at [179, 48] on button "close" at bounding box center [185, 47] width 13 height 13
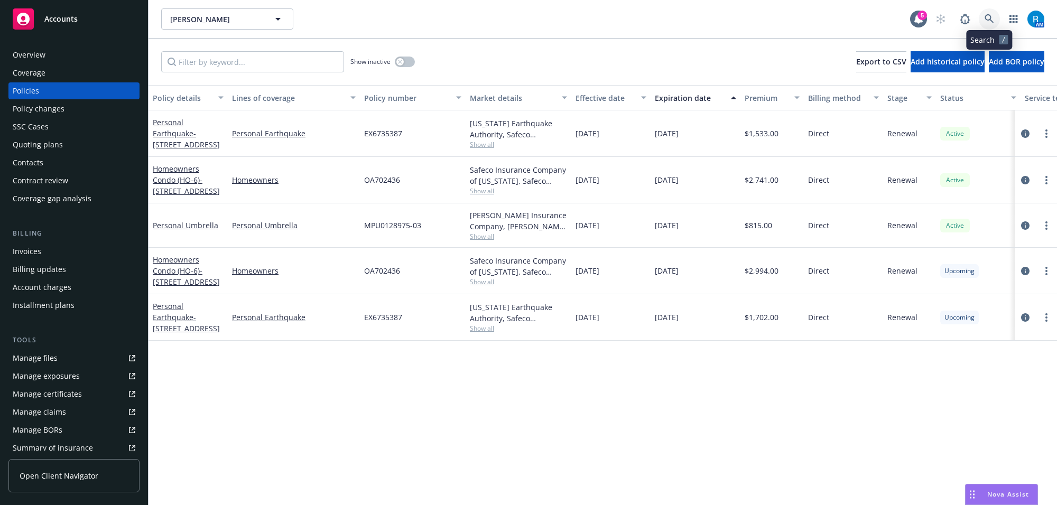
click at [988, 22] on icon at bounding box center [990, 19] width 10 height 10
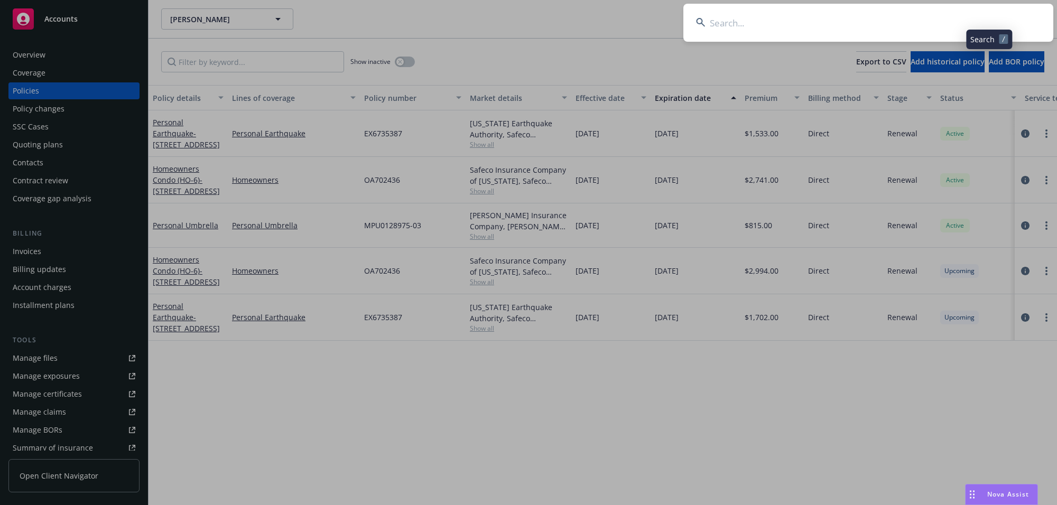
type input "[PERSON_NAME]"
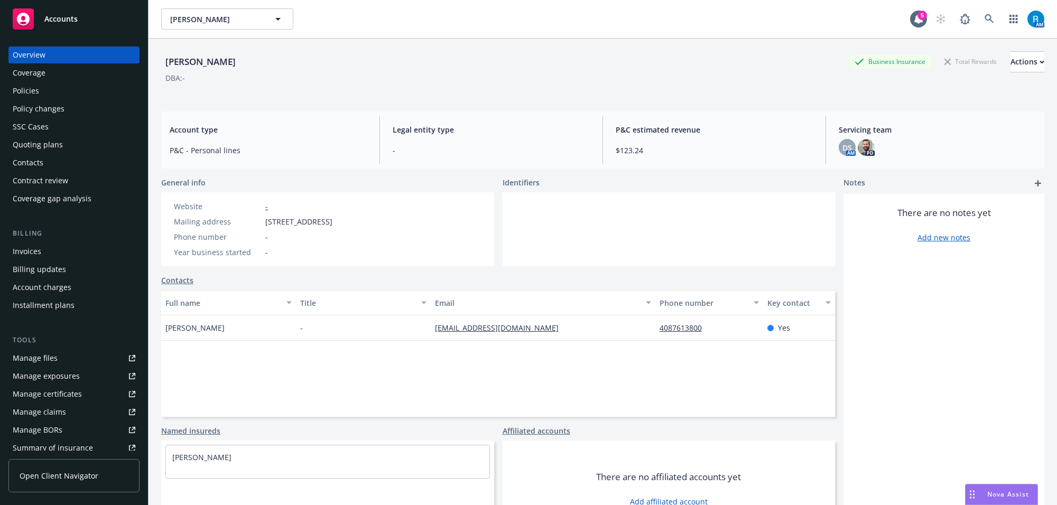
click at [37, 90] on div "Policies" at bounding box center [26, 90] width 26 height 17
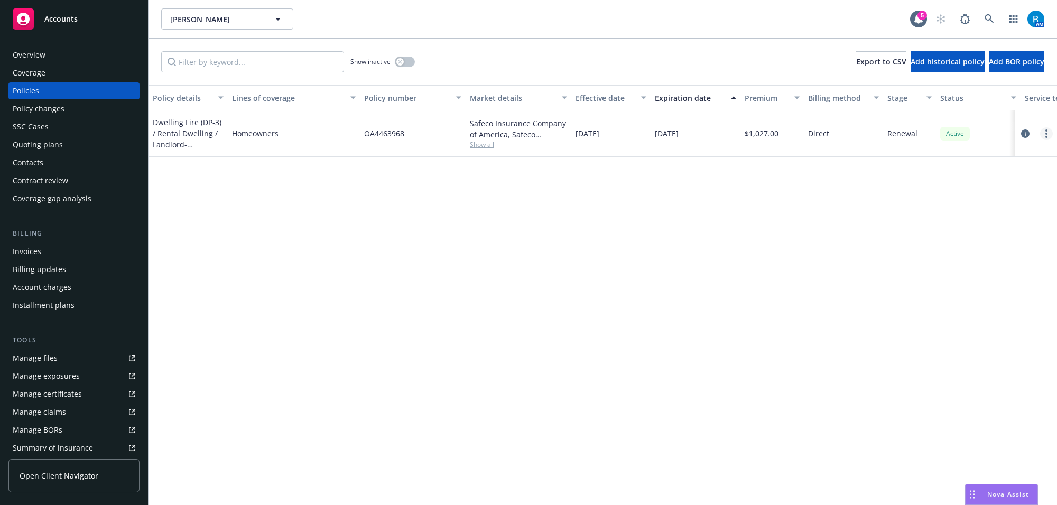
click at [1046, 133] on icon "more" at bounding box center [1047, 134] width 2 height 8
click at [966, 175] on link "Renew with incumbent" at bounding box center [991, 176] width 124 height 21
select select "12"
select select "CA"
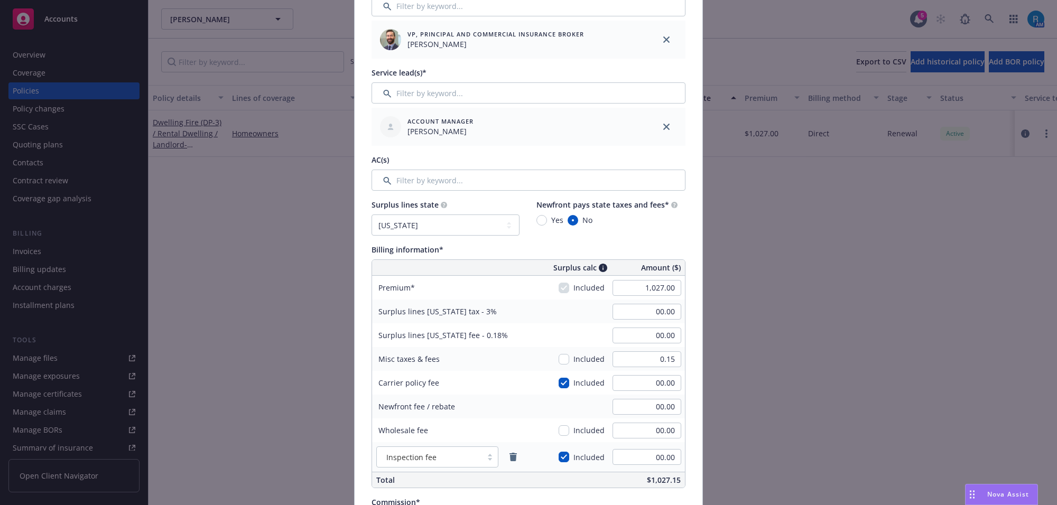
scroll to position [463, 0]
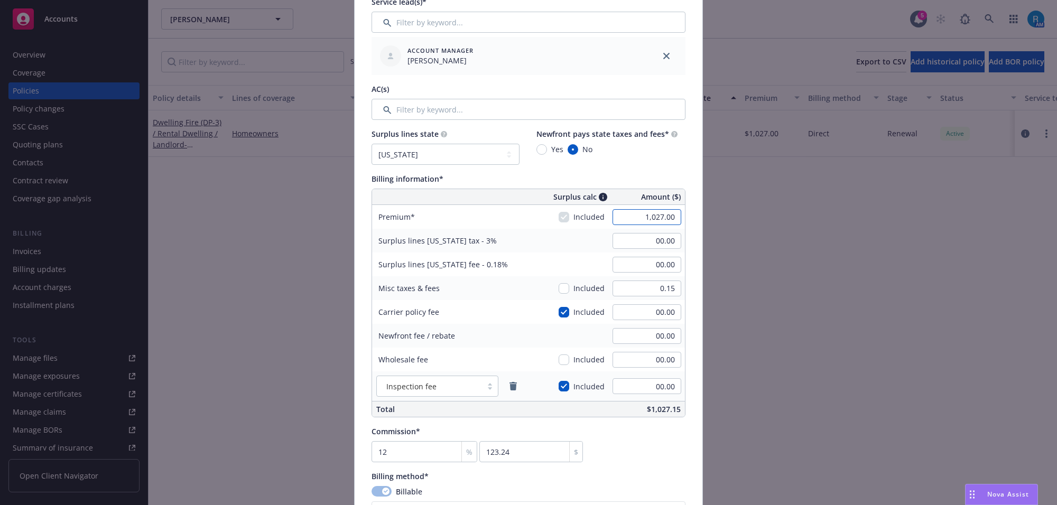
click at [643, 223] on input "1,027.00" at bounding box center [647, 217] width 69 height 16
type input "1,192.00"
type input "35.76"
type input "2.15"
type input "143.04"
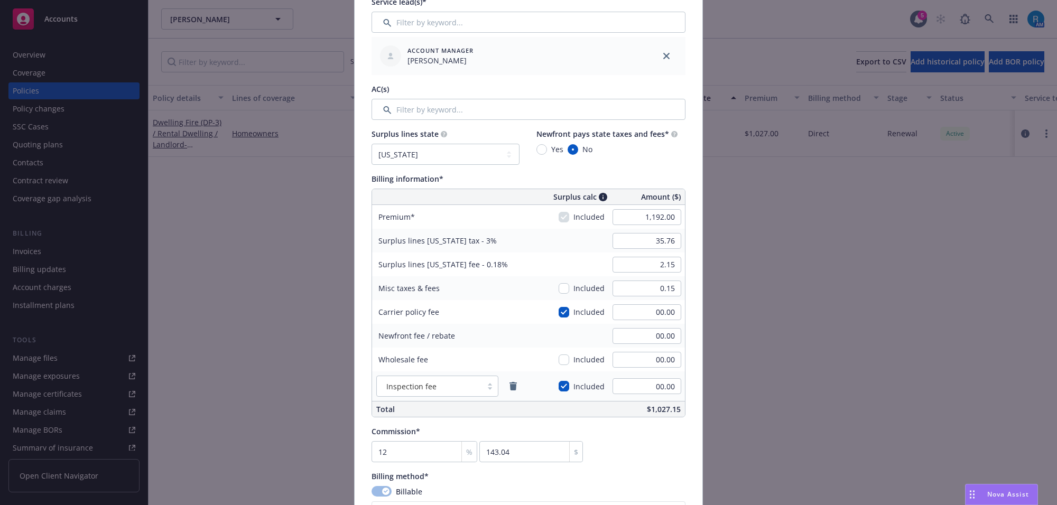
click at [643, 232] on div "35.76" at bounding box center [647, 240] width 76 height 23
drag, startPoint x: 638, startPoint y: 252, endPoint x: 630, endPoint y: 238, distance: 16.3
click at [638, 252] on div "35.76" at bounding box center [647, 240] width 76 height 23
click at [630, 238] on input "35.76" at bounding box center [647, 241] width 69 height 16
type input "00.00"
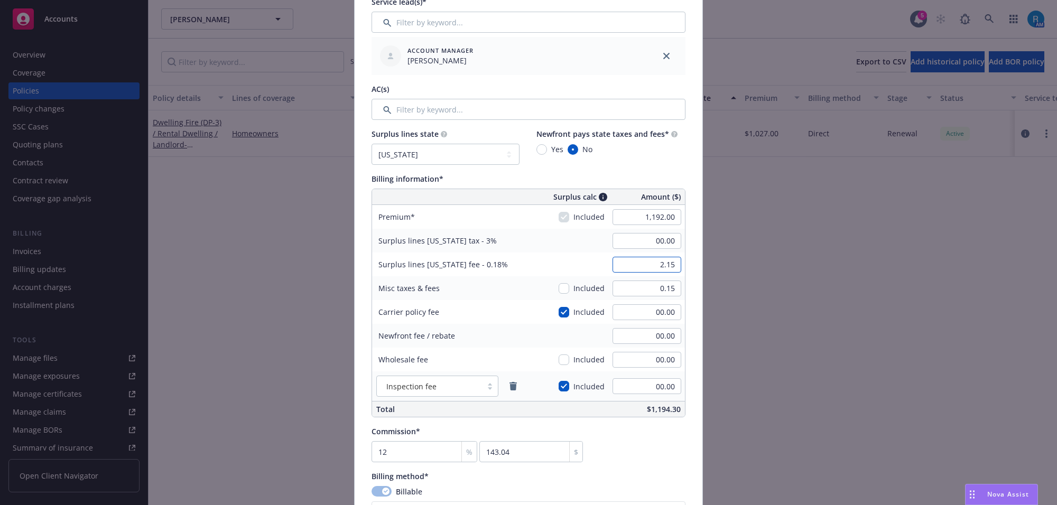
drag, startPoint x: 642, startPoint y: 265, endPoint x: 606, endPoint y: 268, distance: 36.6
click at [642, 265] on input "2.15" at bounding box center [647, 265] width 69 height 16
type input "00.00"
click at [553, 247] on div "Surplus lines [US_STATE] tax - 3% 00.00" at bounding box center [528, 241] width 313 height 24
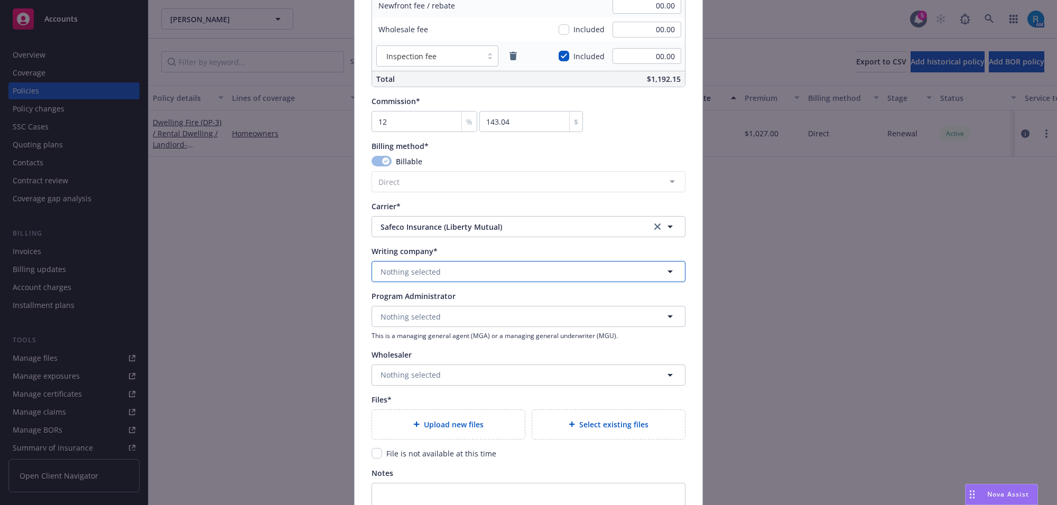
click at [392, 281] on button "Nothing selected" at bounding box center [529, 271] width 314 height 21
type input "safec"
click at [426, 302] on strong "Safeco Insurance Company of America" at bounding box center [452, 302] width 139 height 10
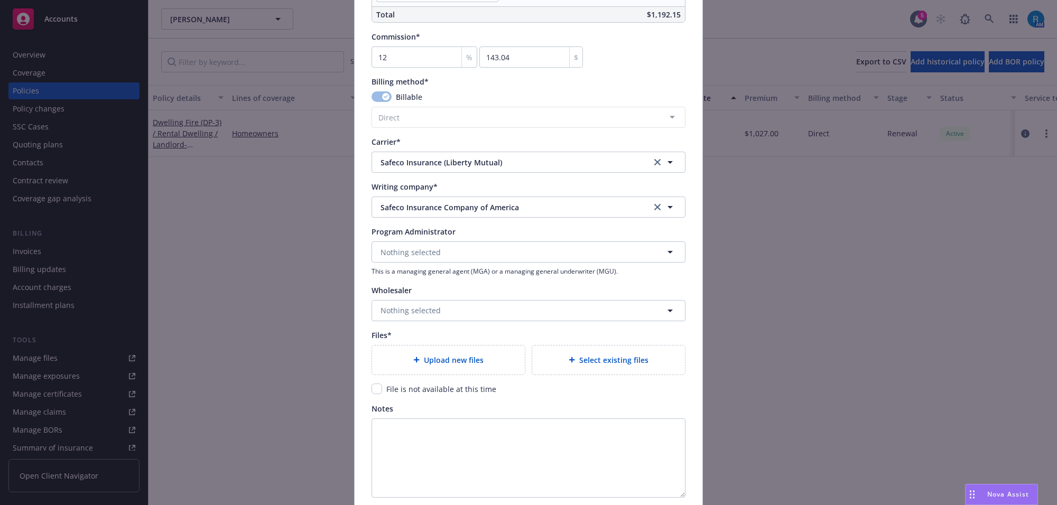
scroll to position [949, 0]
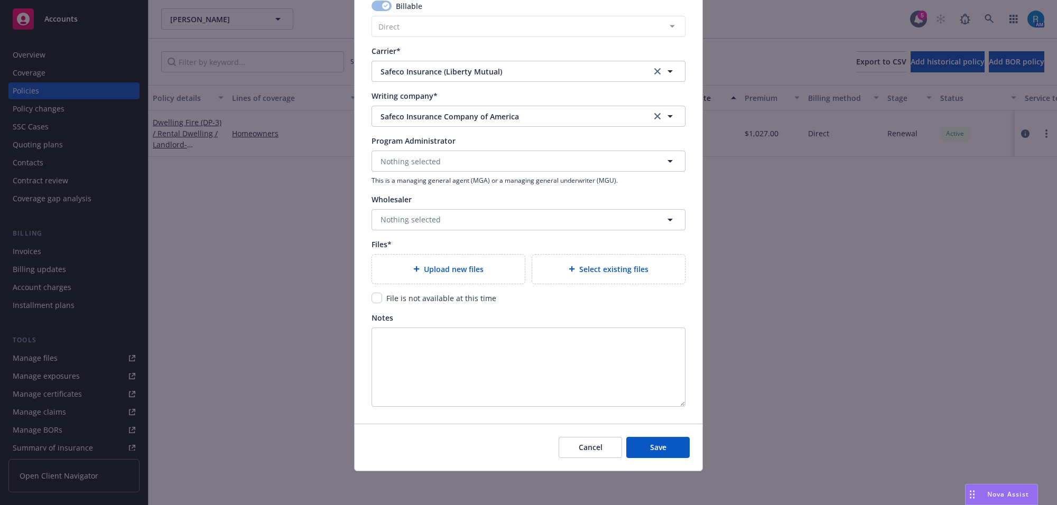
click at [421, 282] on div "Upload new files" at bounding box center [448, 269] width 153 height 29
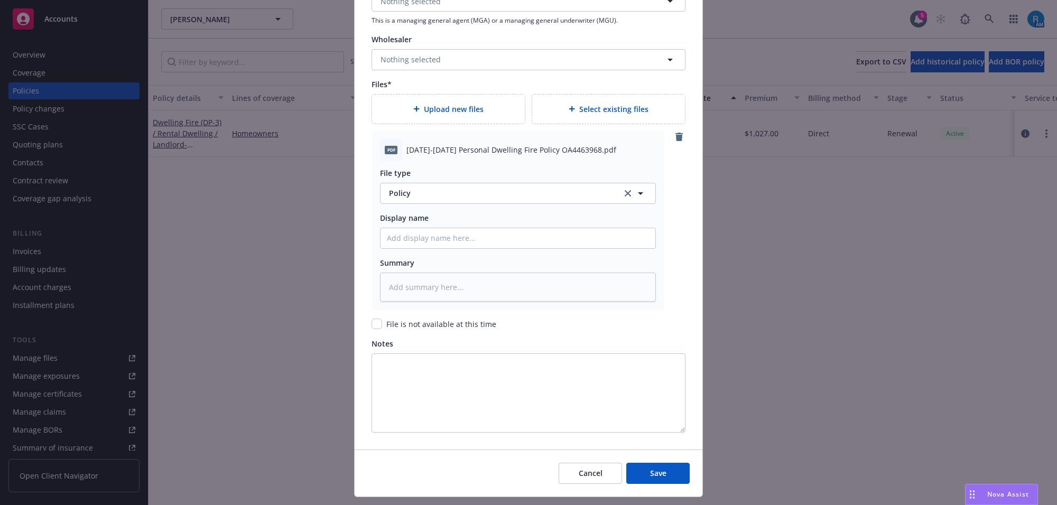
scroll to position [1135, 0]
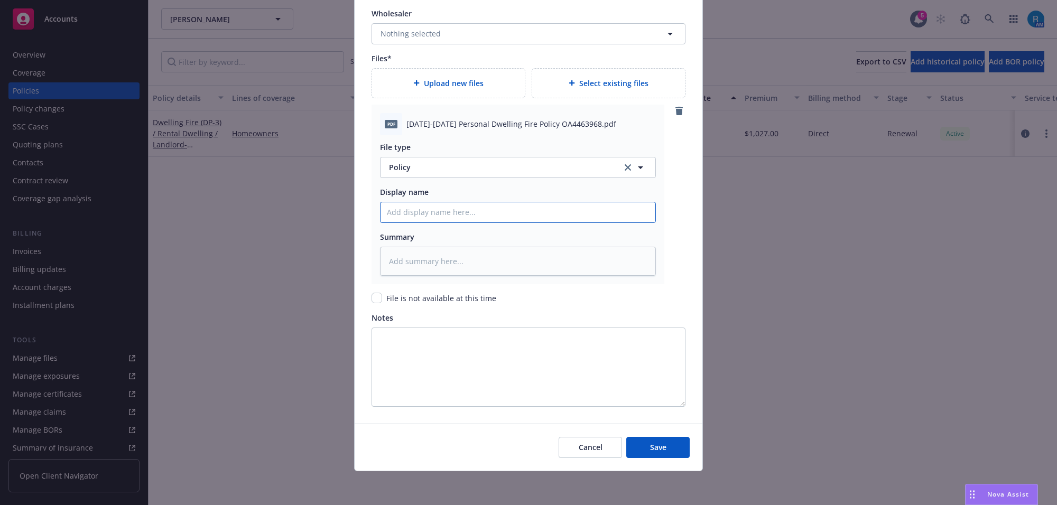
click at [412, 212] on input "Policy display name" at bounding box center [518, 212] width 275 height 20
paste input "[DATE]-[DATE] Personal Dwelling Fire Policy OA4463968"
type textarea "x"
type input "[DATE]-[DATE] Personal Dwelling Fire Policy OA4463968"
click at [650, 444] on span "Save" at bounding box center [658, 448] width 16 height 10
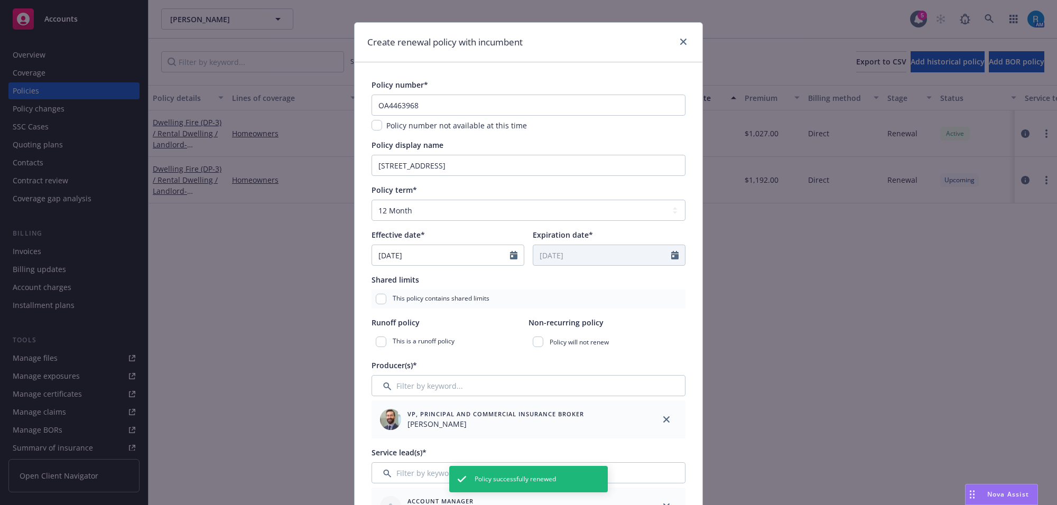
scroll to position [0, 0]
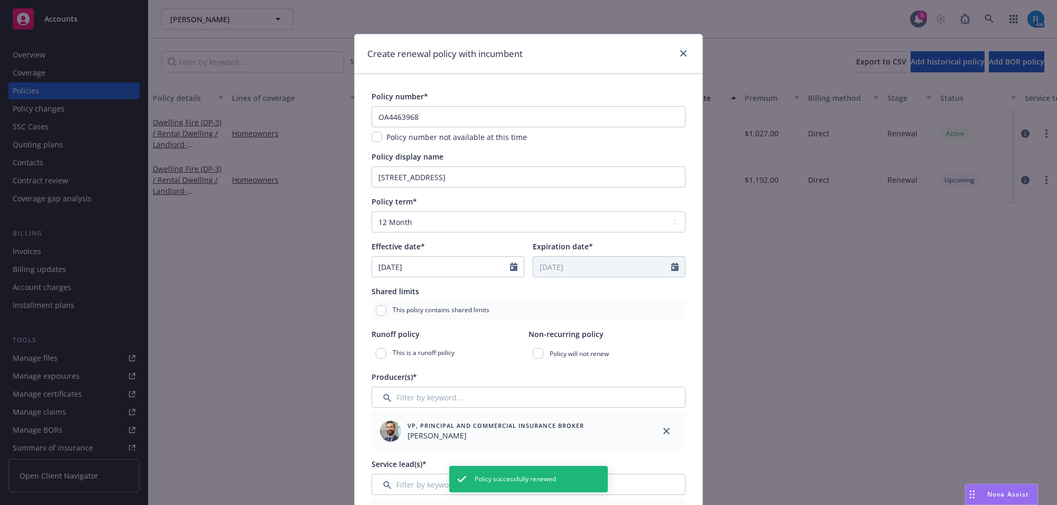
type textarea "x"
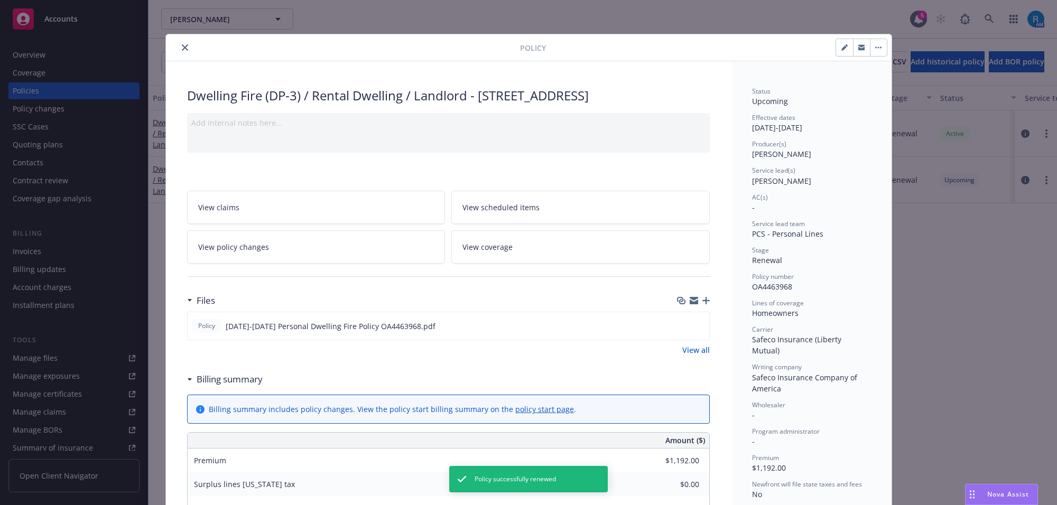
click at [182, 44] on icon "close" at bounding box center [185, 47] width 6 height 6
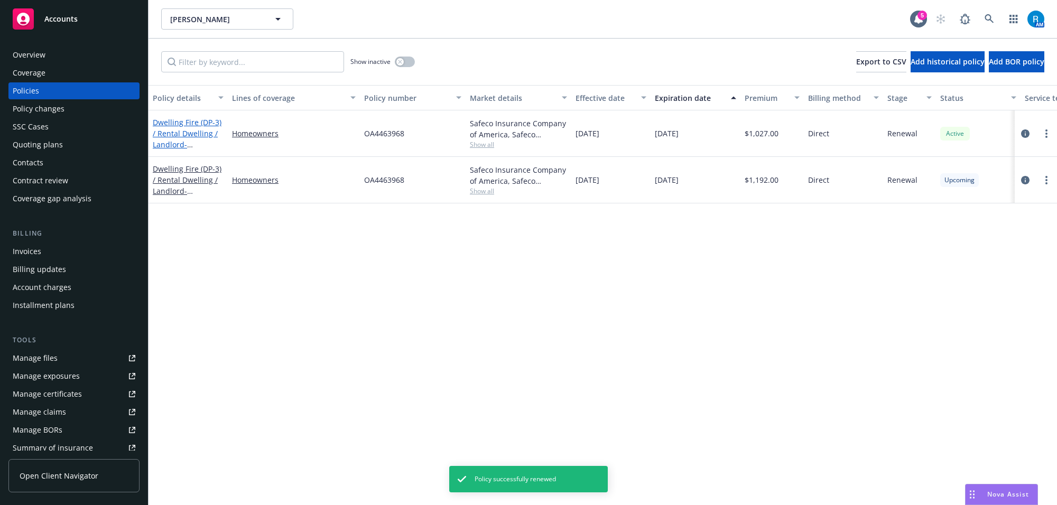
click at [163, 119] on link "Dwelling Fire (DP-3) / Rental Dwelling / Landlord - [STREET_ADDRESS]" at bounding box center [187, 138] width 69 height 43
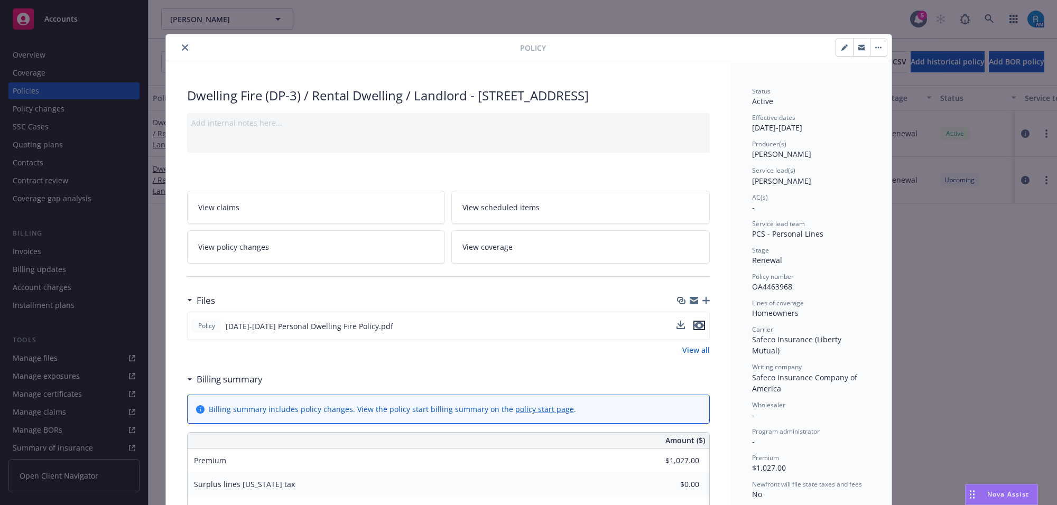
click at [695, 329] on icon "preview file" at bounding box center [700, 325] width 10 height 7
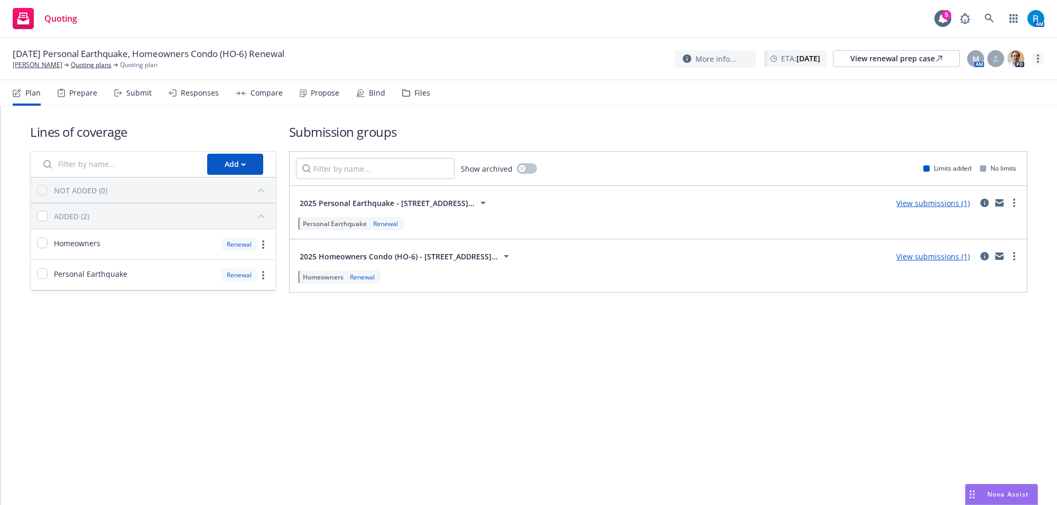
click at [1038, 57] on icon "more" at bounding box center [1038, 58] width 2 height 8
click at [968, 150] on link "Archive quoting plan" at bounding box center [985, 143] width 118 height 21
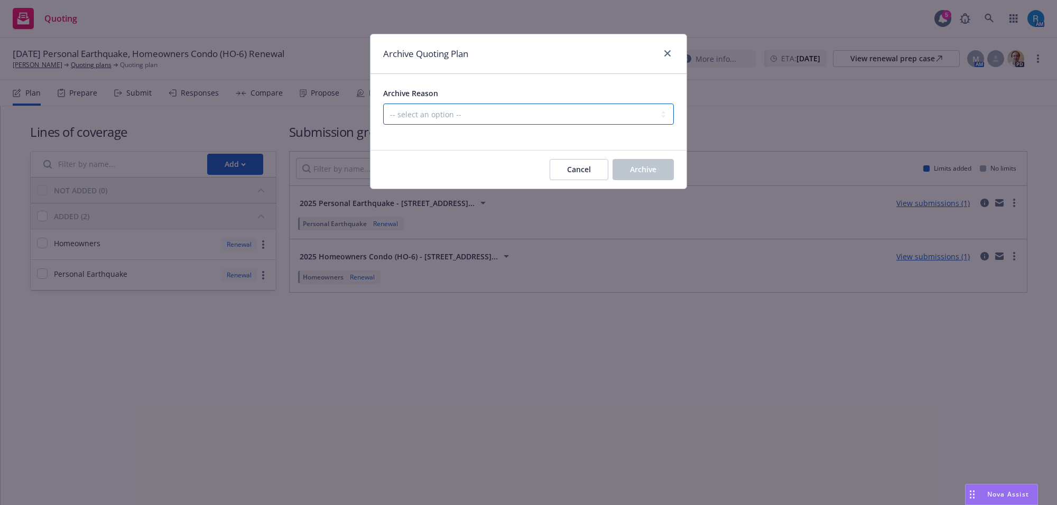
drag, startPoint x: 485, startPoint y: 111, endPoint x: 480, endPoint y: 117, distance: 8.3
click at [485, 111] on select "-- select an option -- All policies in this renewal plan are auto-renewed Creat…" at bounding box center [528, 114] width 291 height 21
select select "ARCHIVED_RENEWAL_POLICY_AUTO_RENEWED"
click at [383, 104] on select "-- select an option -- All policies in this renewal plan are auto-renewed Creat…" at bounding box center [528, 114] width 291 height 21
click at [636, 172] on span "Archive" at bounding box center [643, 169] width 26 height 10
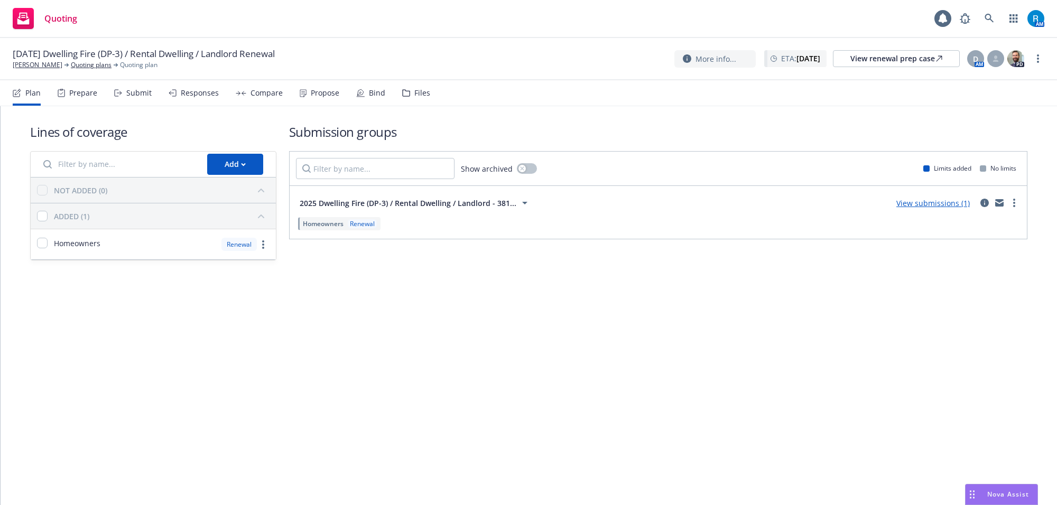
click at [1048, 61] on div "10/10/25 Dwelling Fire (DP-3) / Rental Dwelling / Landlord Renewal Lin, Julie Q…" at bounding box center [528, 59] width 1057 height 42
click at [1035, 57] on link "more" at bounding box center [1038, 58] width 13 height 13
click at [979, 137] on link "Archive quoting plan" at bounding box center [985, 143] width 118 height 21
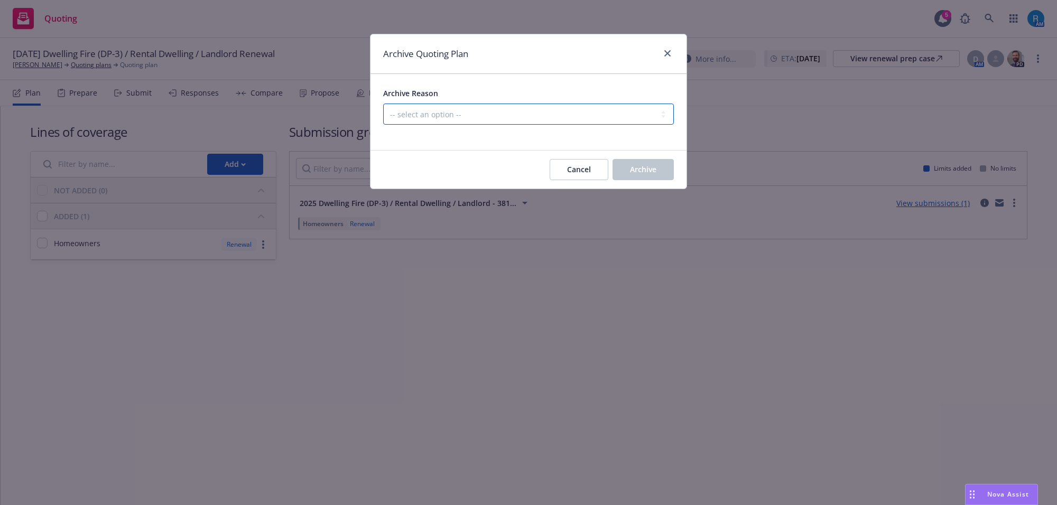
drag, startPoint x: 445, startPoint y: 113, endPoint x: 441, endPoint y: 124, distance: 12.2
click at [445, 113] on select "-- select an option -- All policies in this renewal plan are auto-renewed Creat…" at bounding box center [528, 114] width 291 height 21
select select "ARCHIVED_RENEWAL_POLICY_AUTO_RENEWED"
click at [383, 104] on select "-- select an option -- All policies in this renewal plan are auto-renewed Creat…" at bounding box center [528, 114] width 291 height 21
drag, startPoint x: 638, startPoint y: 167, endPoint x: 665, endPoint y: 172, distance: 28.0
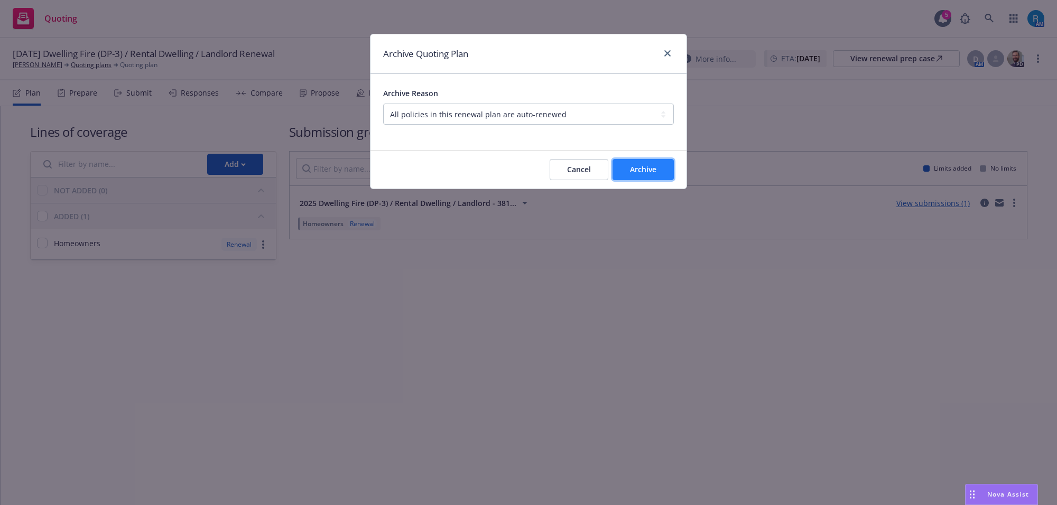
click at [638, 167] on span "Archive" at bounding box center [643, 169] width 26 height 10
